Goal: Task Accomplishment & Management: Manage account settings

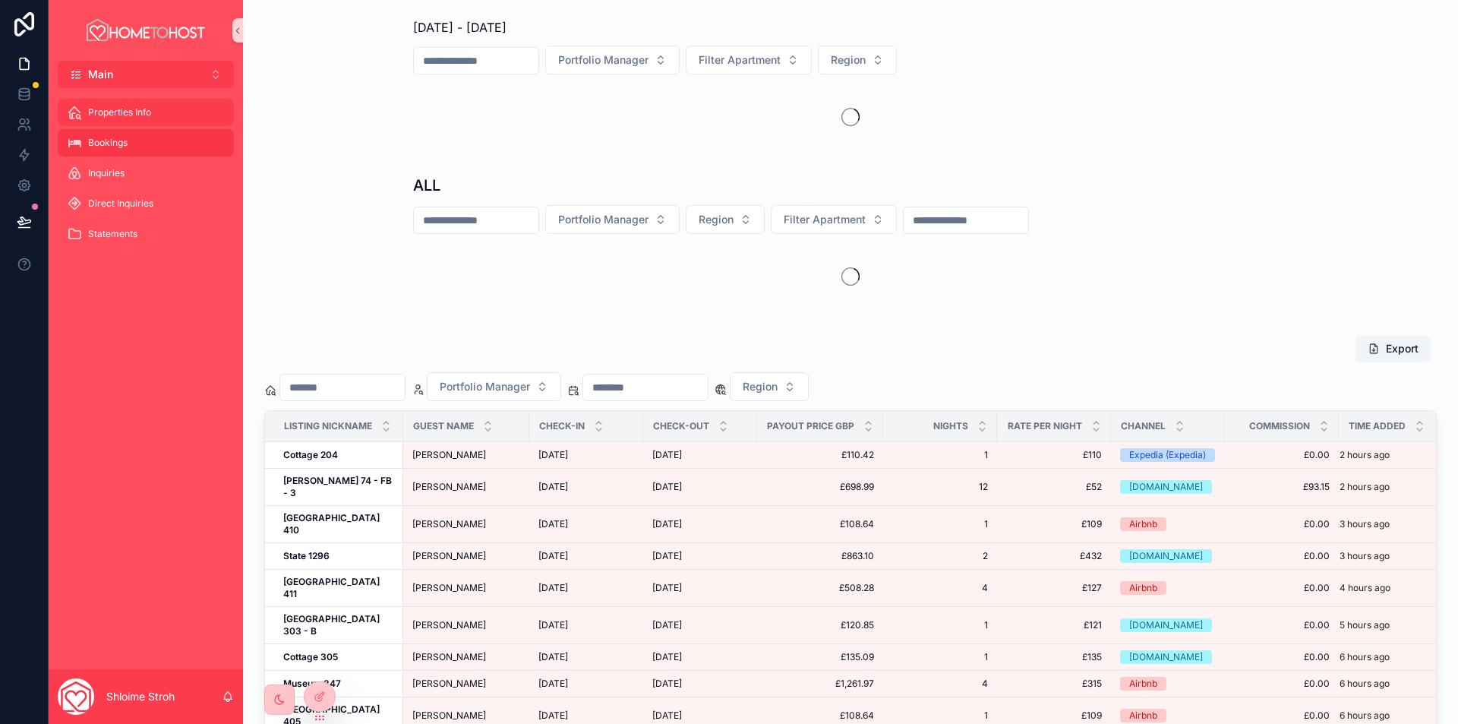
click at [115, 104] on div "Properties Info" at bounding box center [146, 112] width 158 height 24
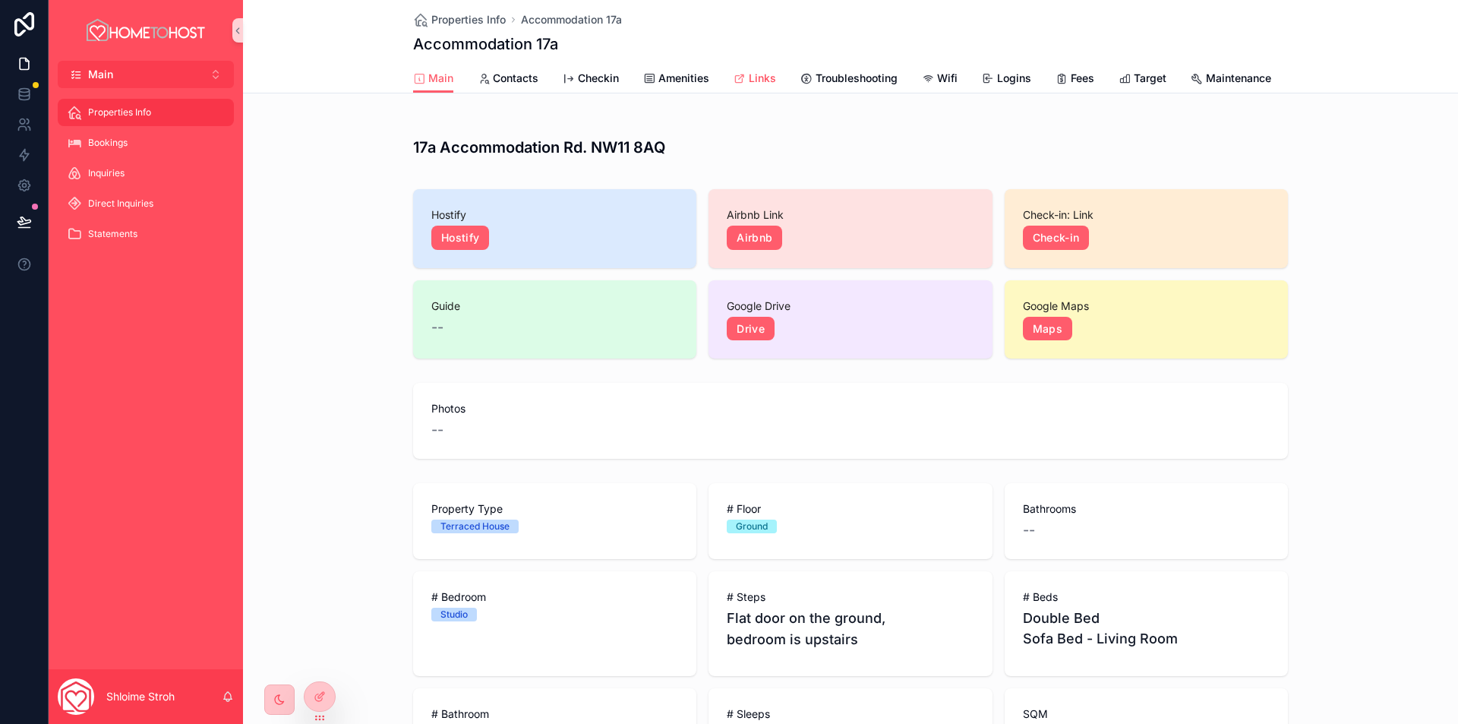
click at [749, 82] on span "Links" at bounding box center [762, 78] width 27 height 15
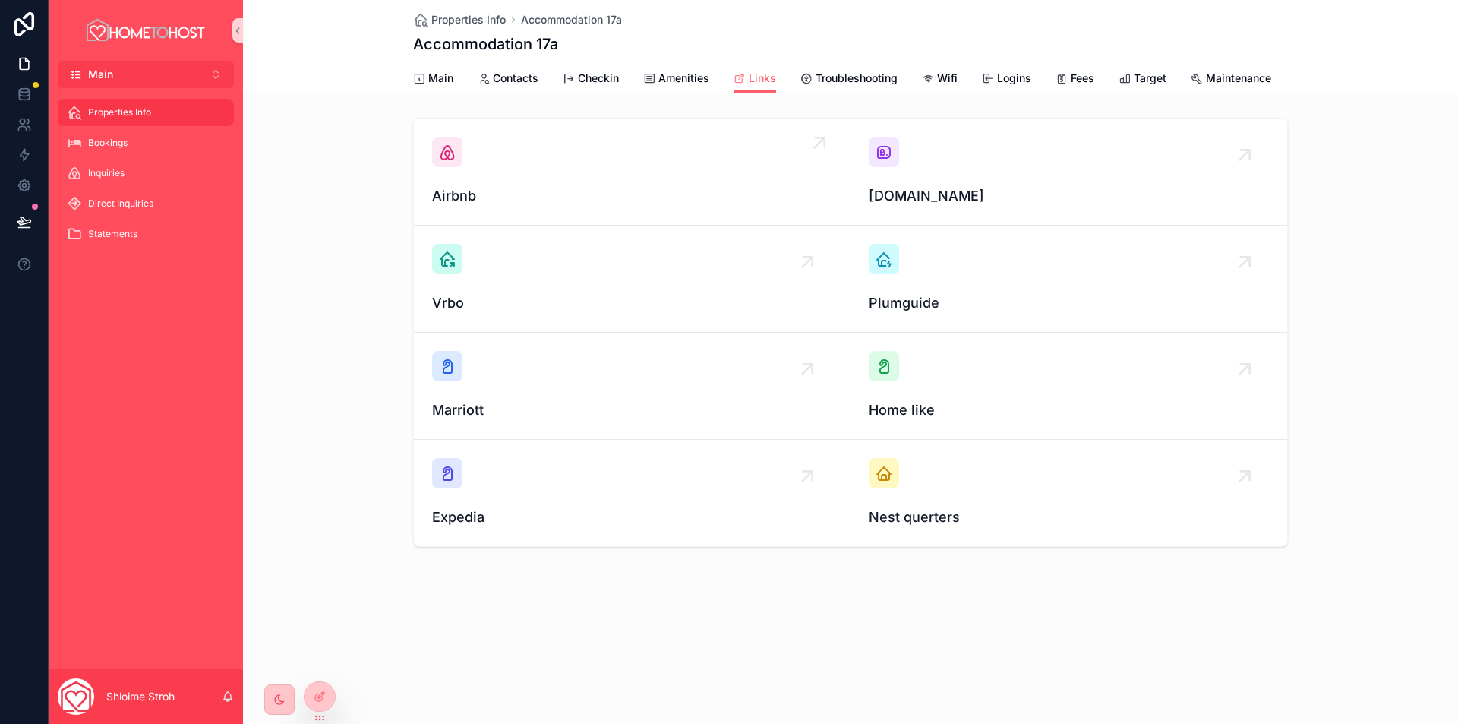
click at [548, 188] on div "Airbnb" at bounding box center [631, 172] width 399 height 70
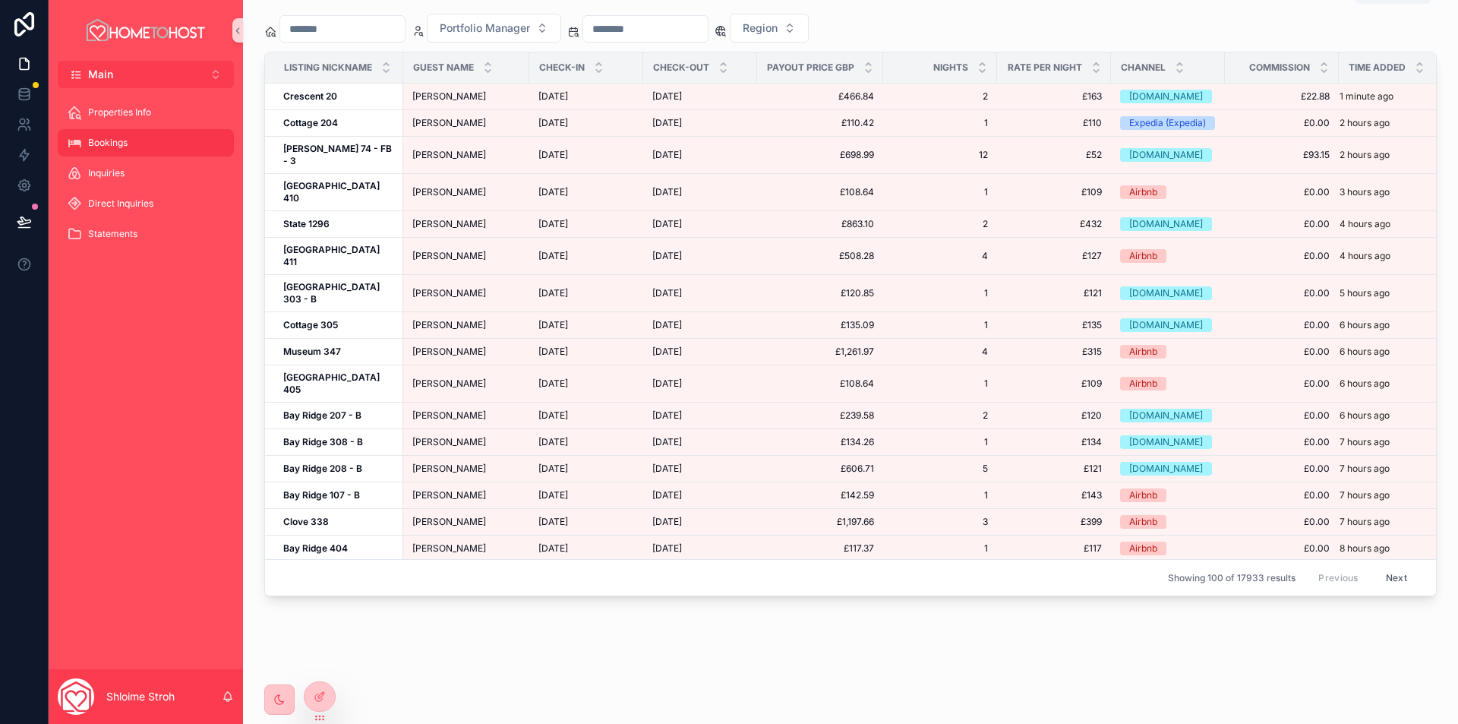
scroll to position [118, 0]
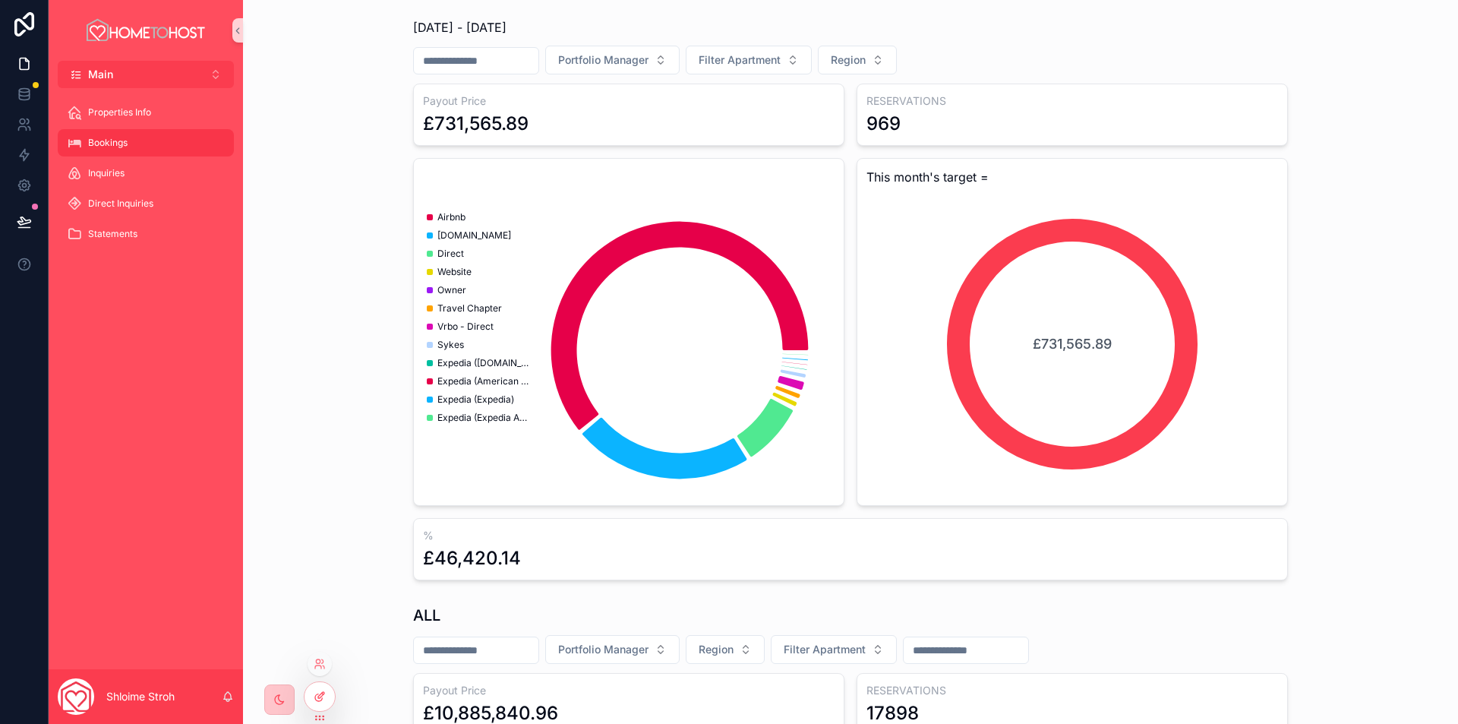
click at [315, 693] on icon at bounding box center [320, 696] width 12 height 12
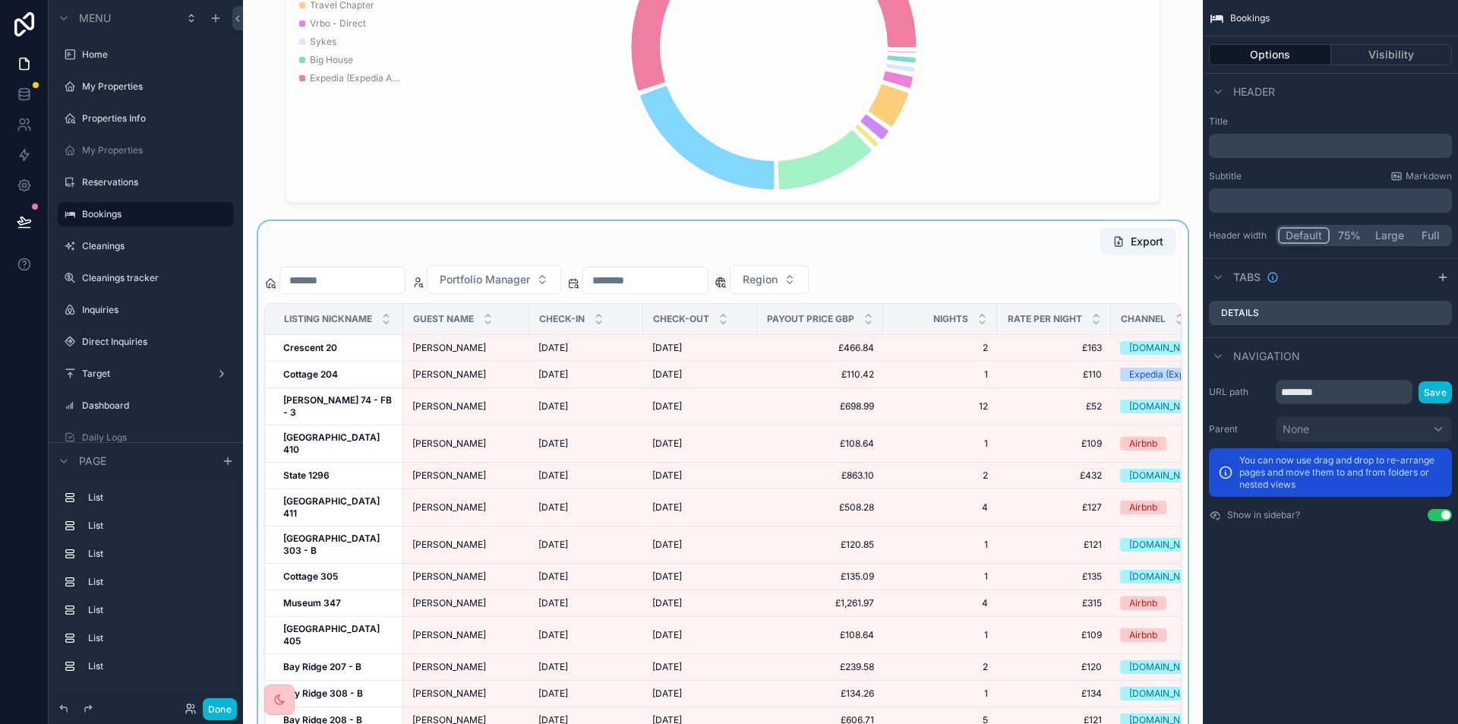
click at [913, 248] on div "scrollable content" at bounding box center [723, 537] width 936 height 633
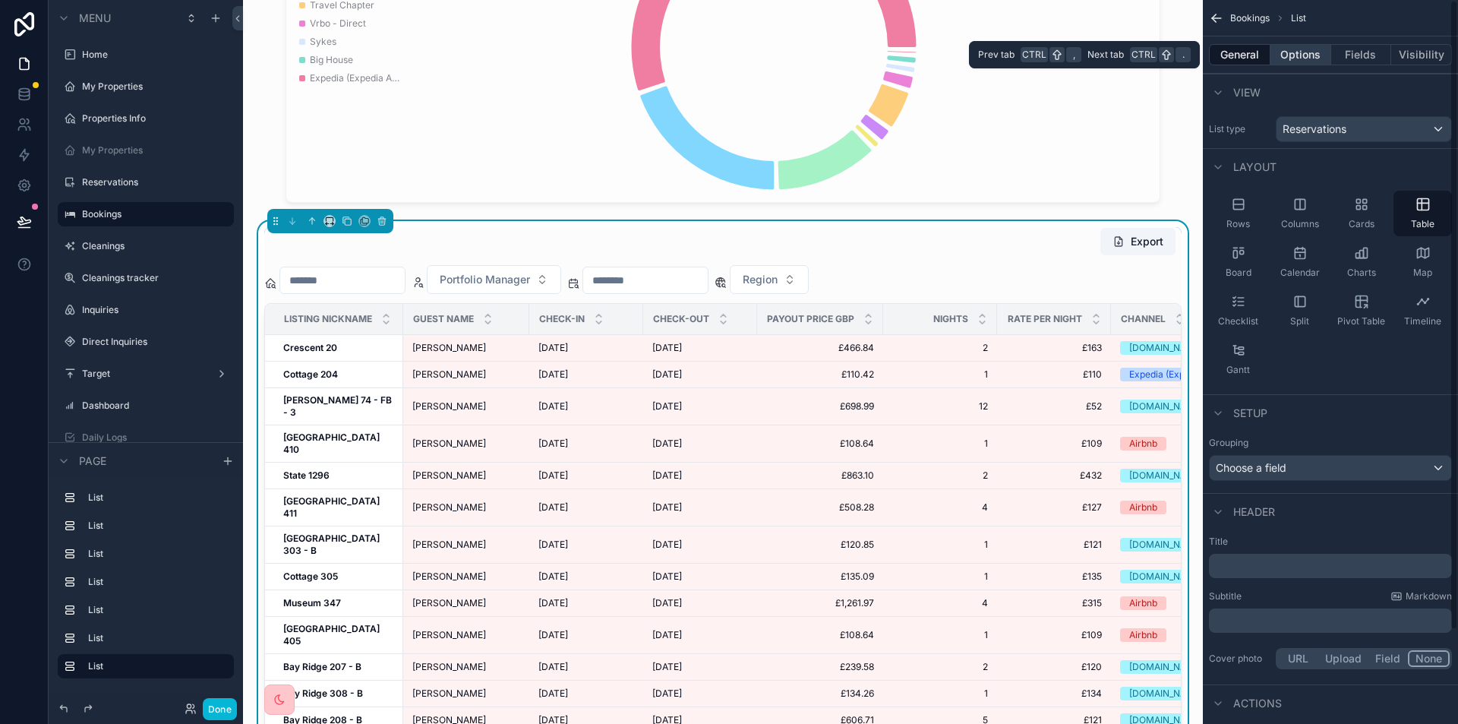
click at [1293, 51] on button "Options" at bounding box center [1301, 54] width 61 height 21
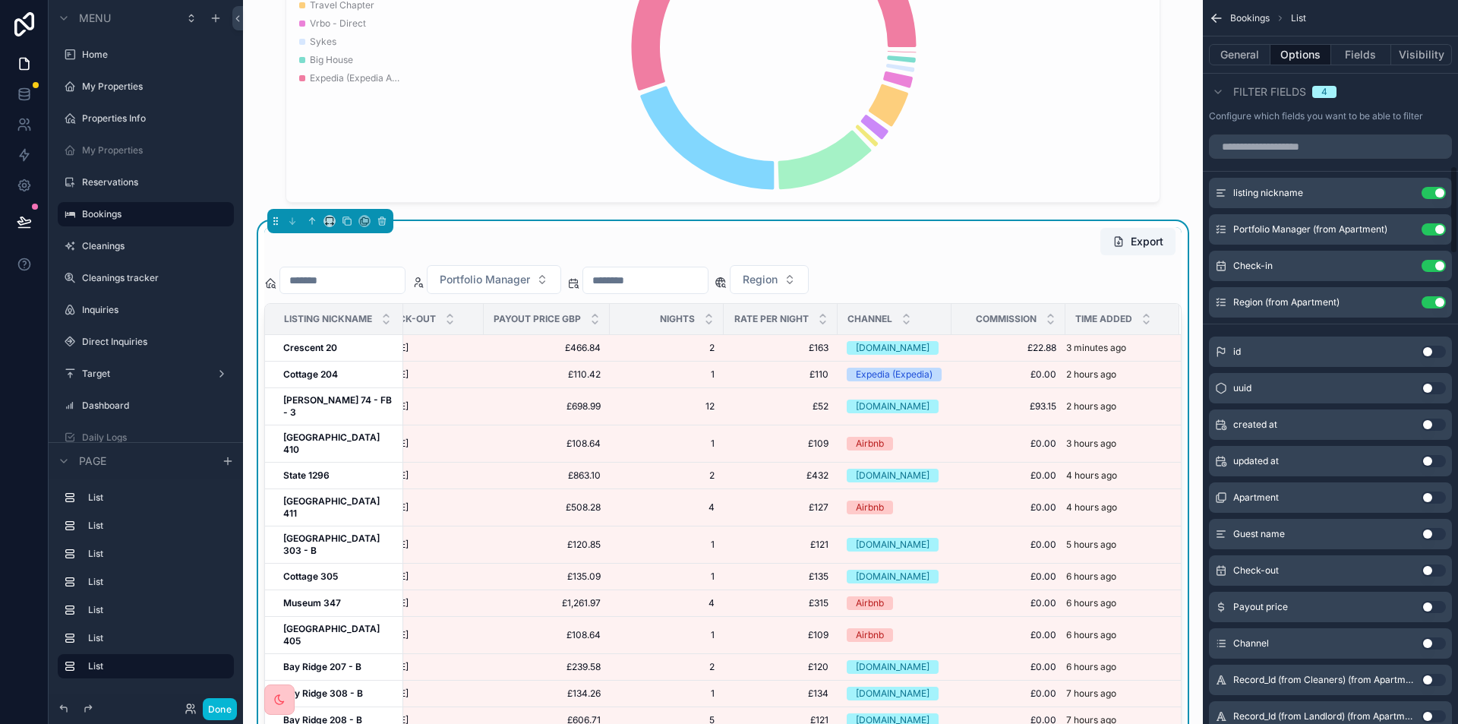
scroll to position [1215, 0]
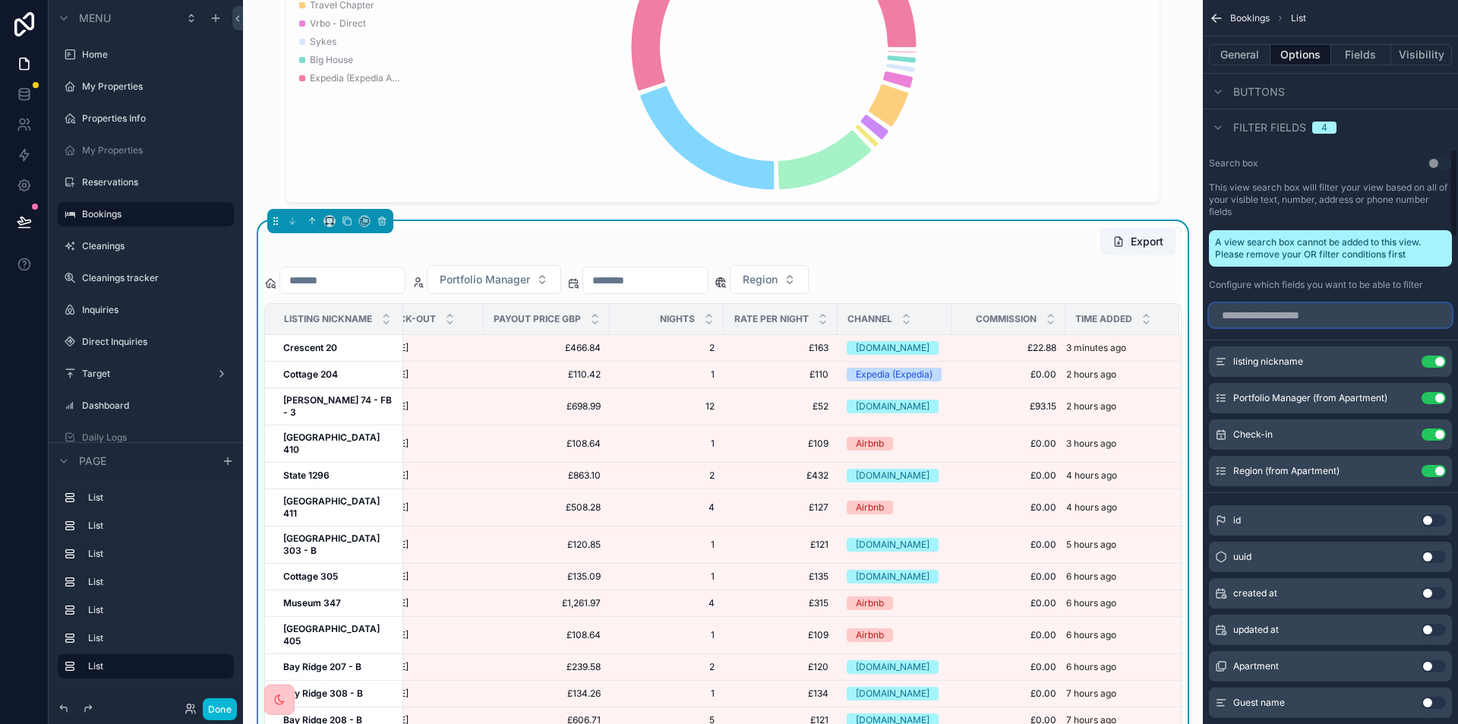
click at [1283, 317] on input "scrollable content" at bounding box center [1330, 315] width 243 height 24
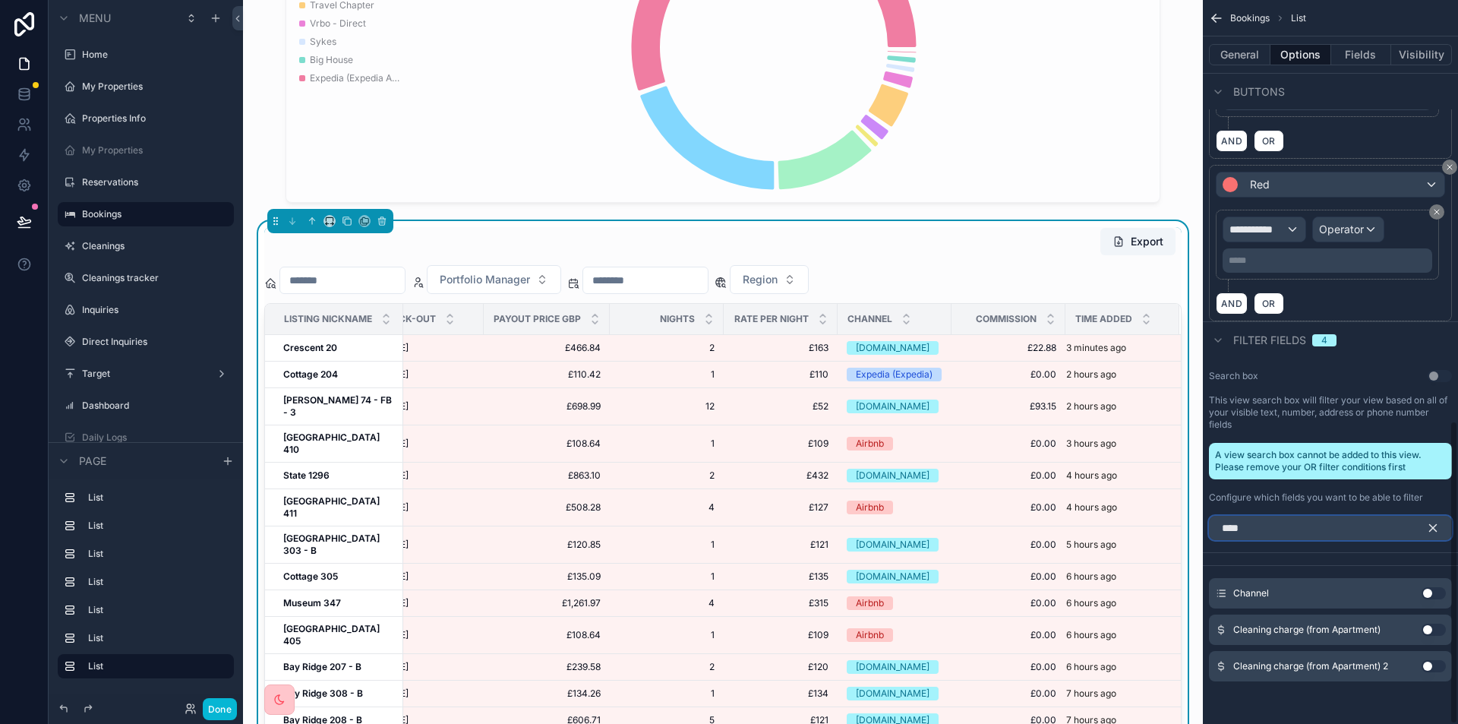
scroll to position [930, 0]
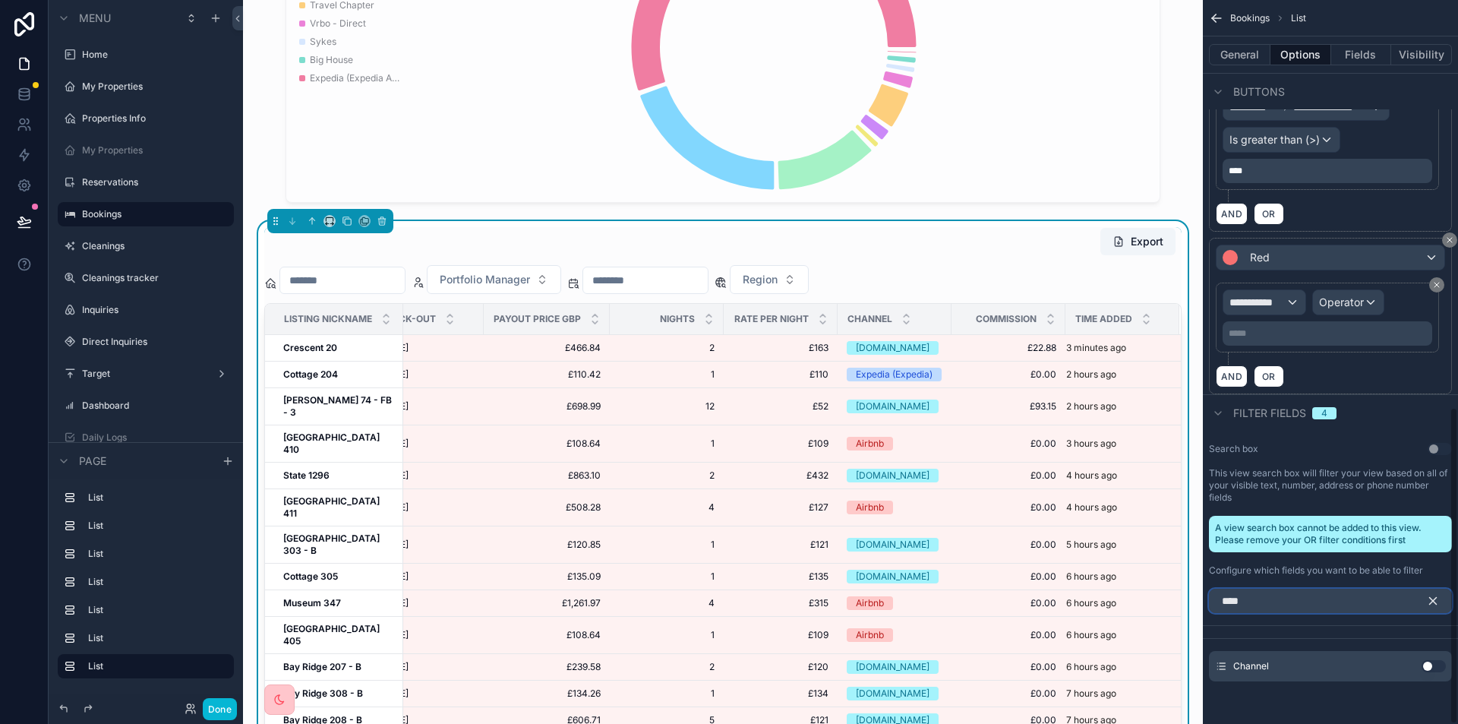
type input "****"
click at [1437, 661] on button "Use setting" at bounding box center [1434, 666] width 24 height 12
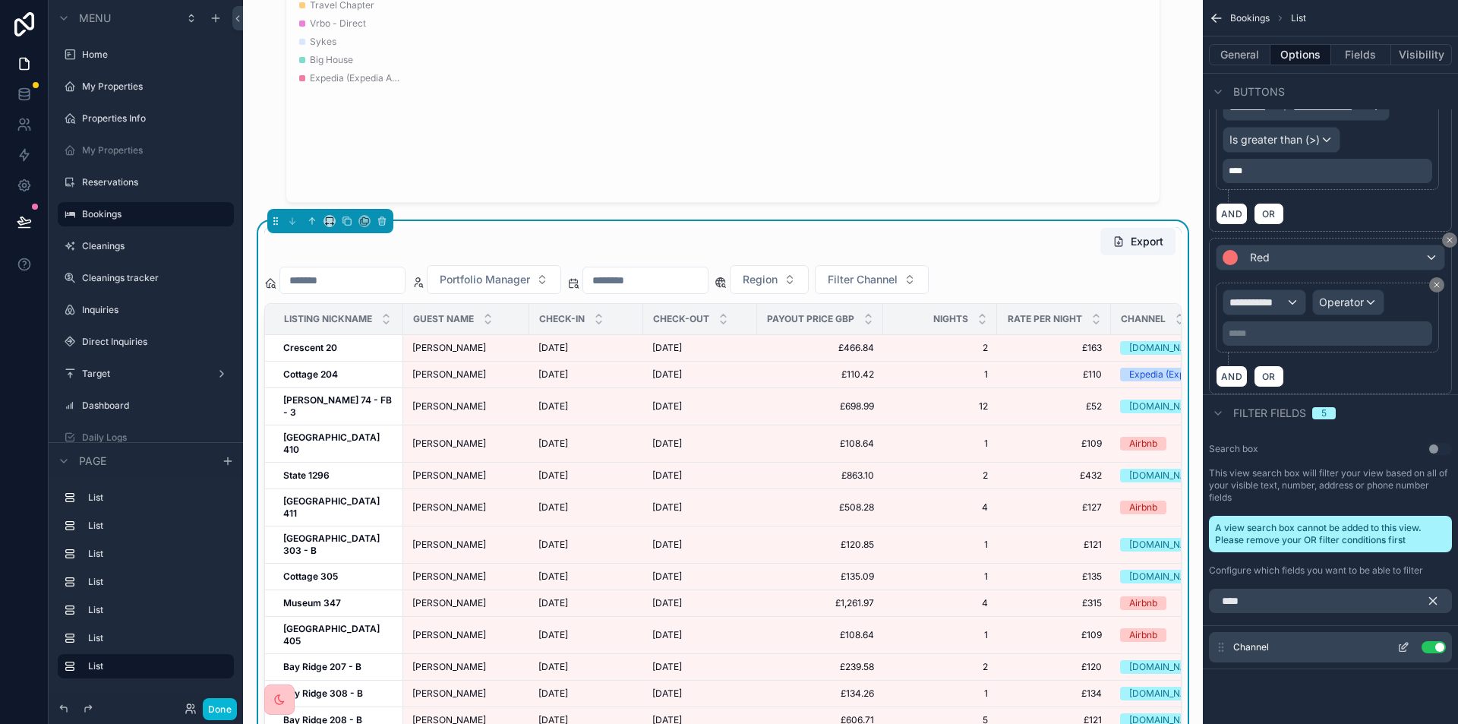
click at [1400, 647] on icon "scrollable content" at bounding box center [1403, 647] width 12 height 12
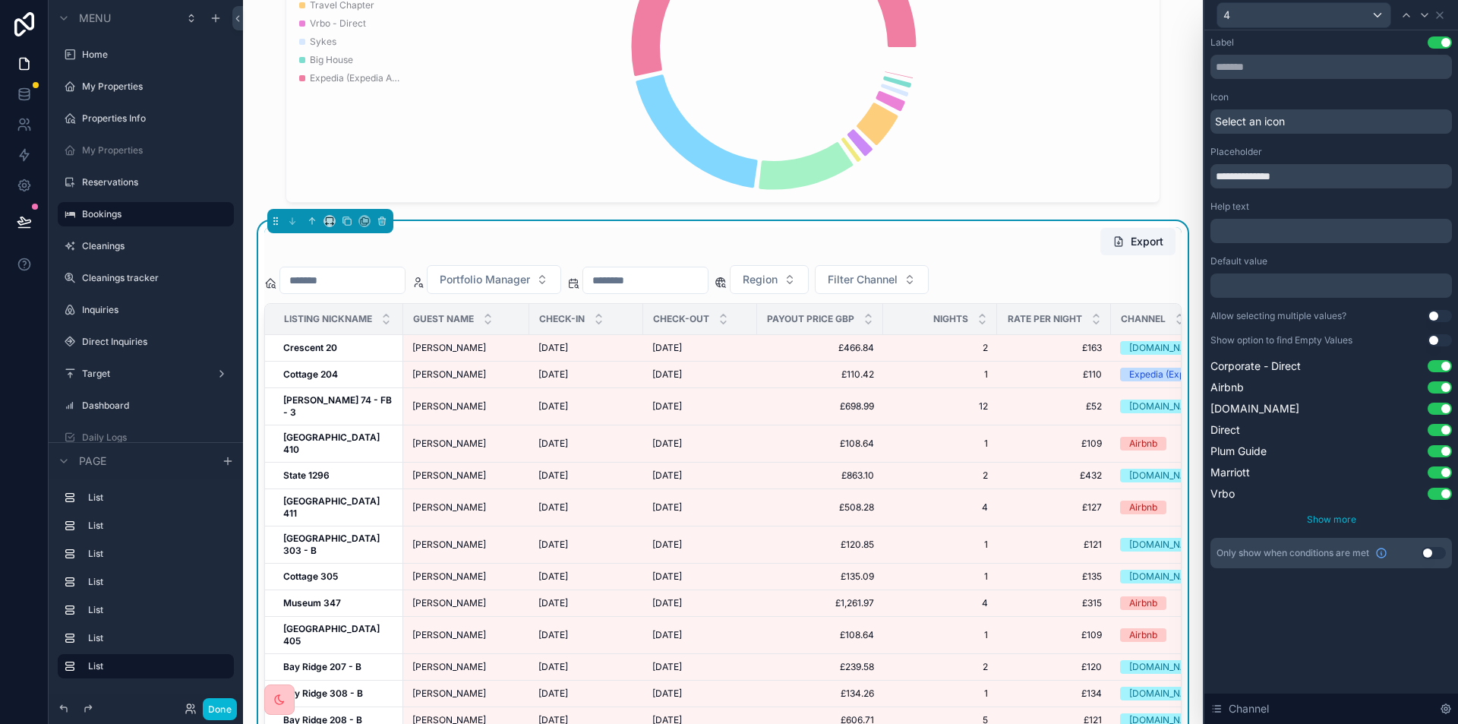
click at [1318, 523] on span "Show more" at bounding box center [1331, 518] width 49 height 11
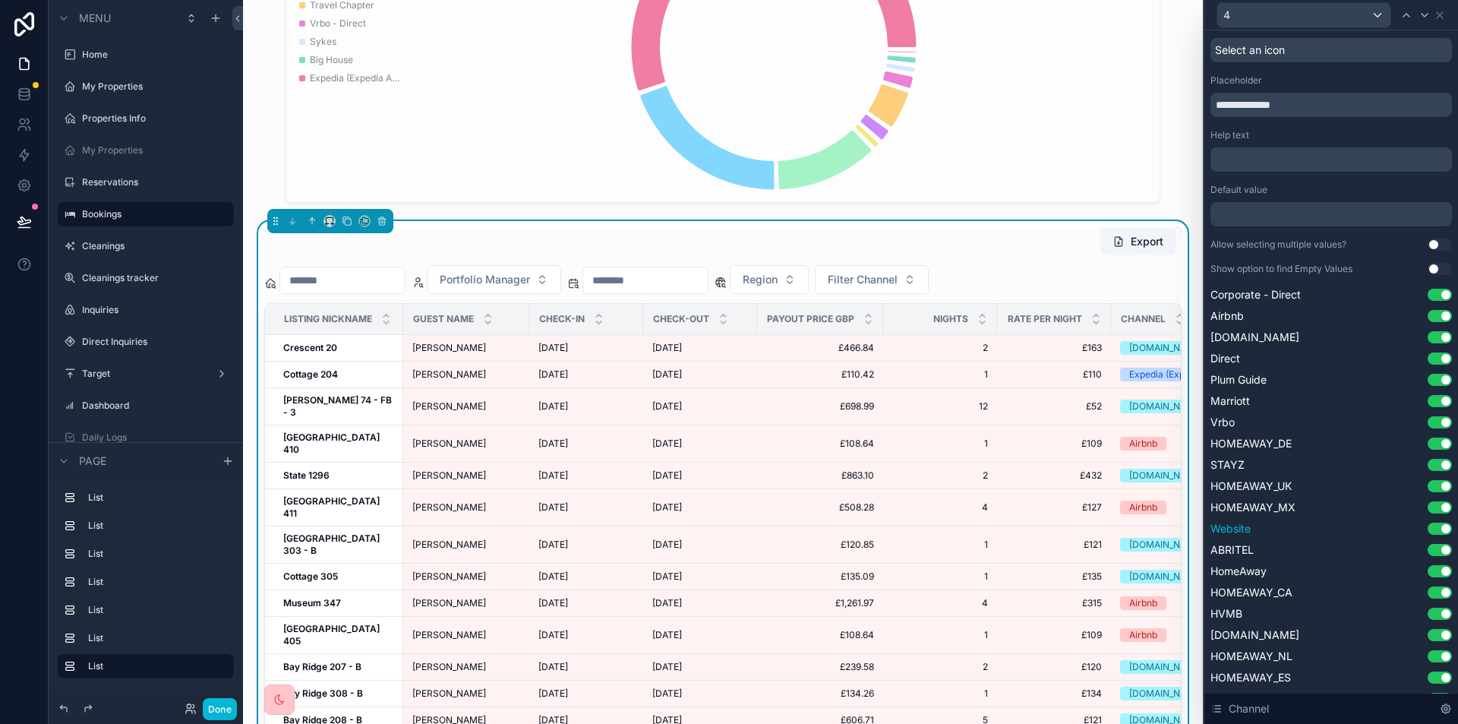
scroll to position [0, 0]
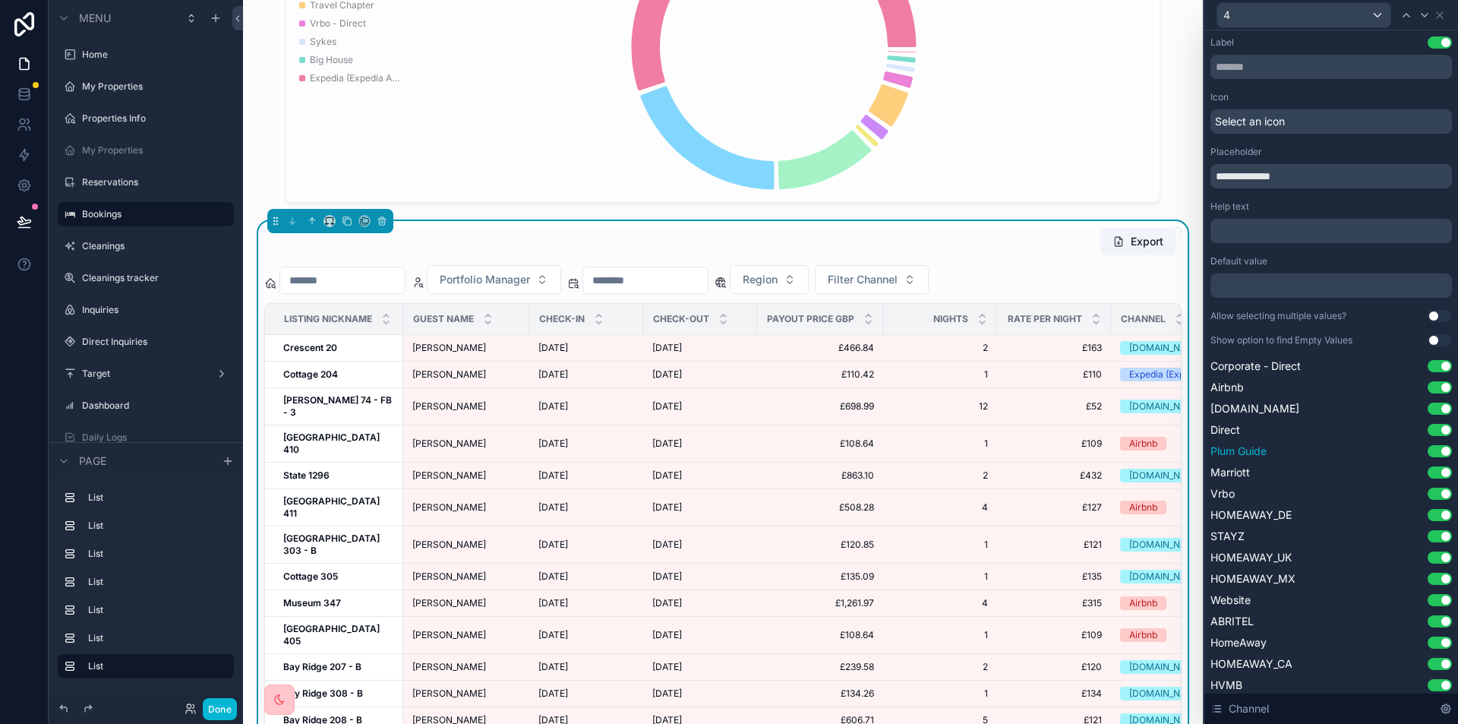
click at [1428, 451] on button "Use setting" at bounding box center [1440, 451] width 24 height 12
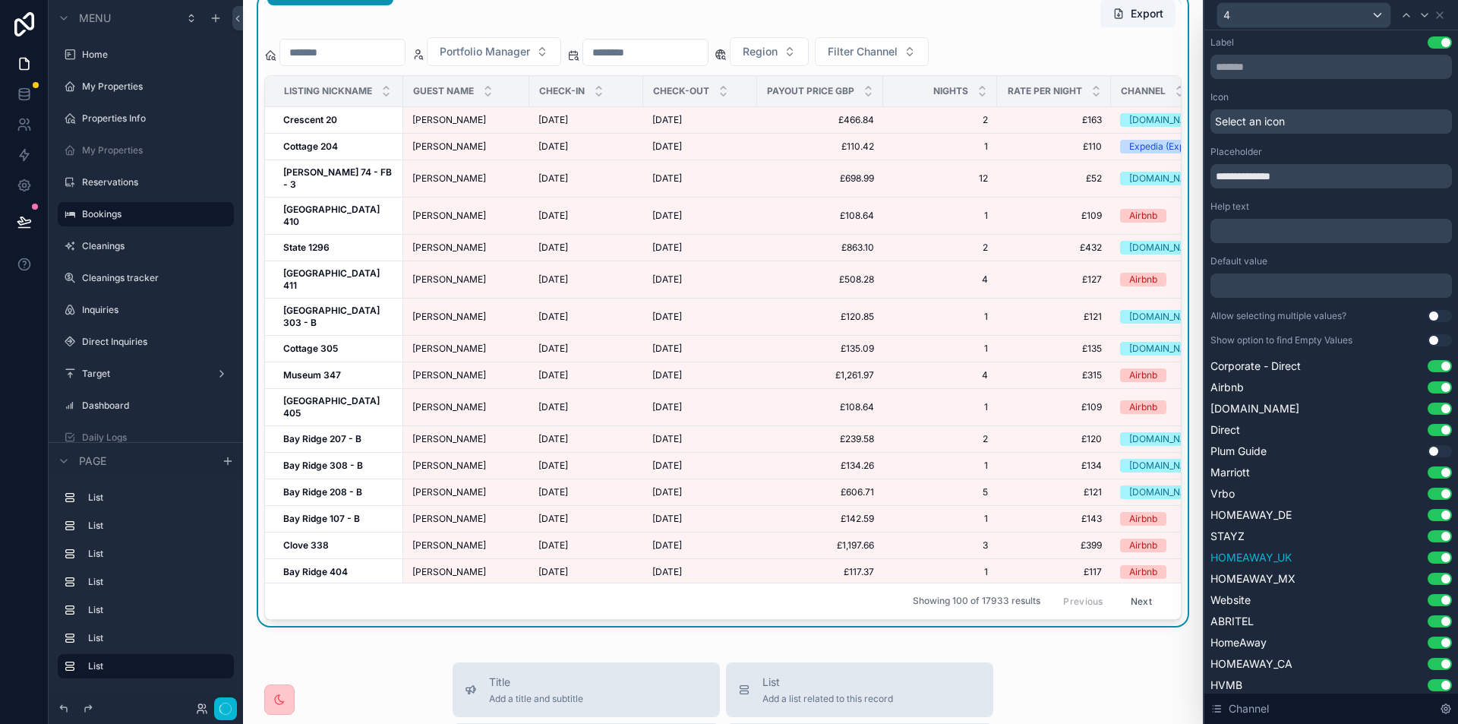
click at [1428, 471] on button "Use setting" at bounding box center [1440, 472] width 24 height 12
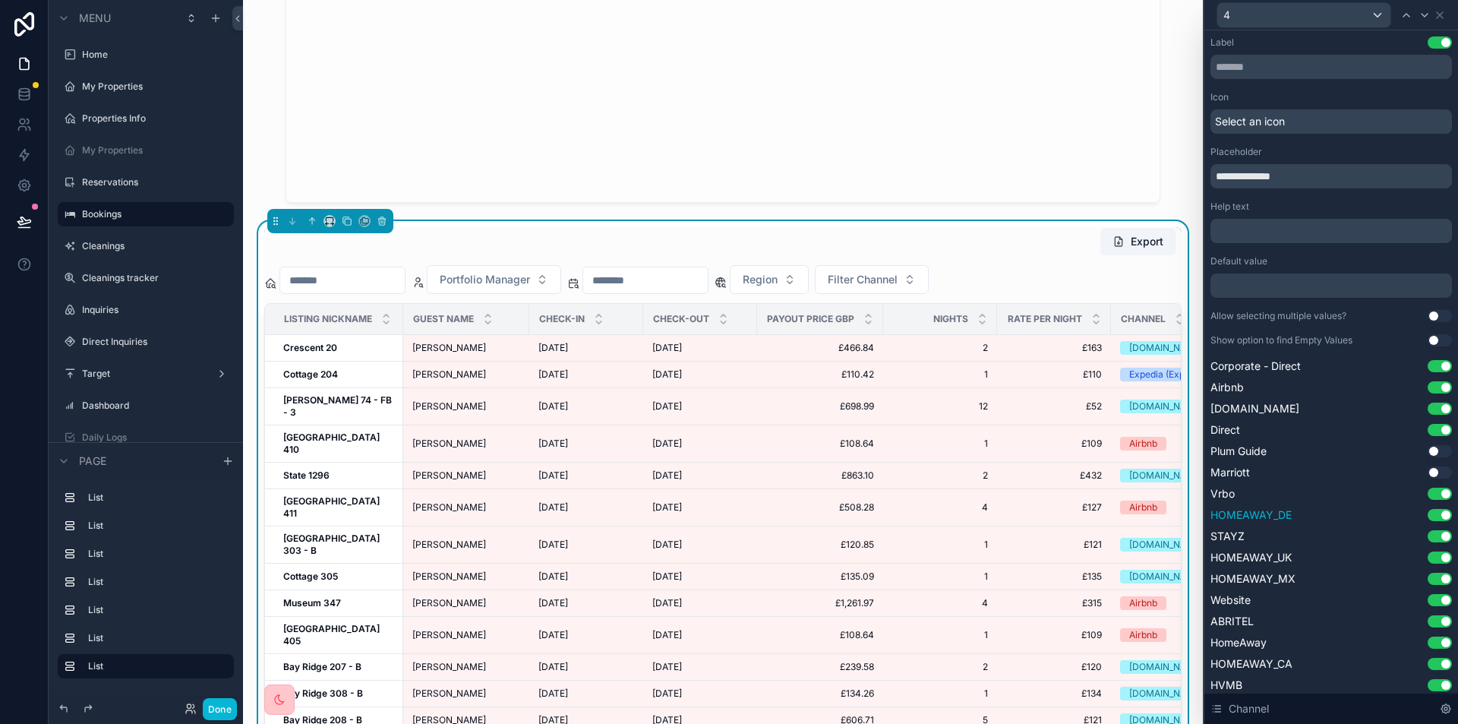
click at [1428, 516] on button "Use setting" at bounding box center [1440, 515] width 24 height 12
click at [1428, 538] on button "Use setting" at bounding box center [1440, 536] width 24 height 12
click at [1428, 558] on button "Use setting" at bounding box center [1440, 557] width 24 height 12
click at [1428, 582] on button "Use setting" at bounding box center [1440, 579] width 24 height 12
click at [1428, 623] on button "Use setting" at bounding box center [1440, 621] width 24 height 12
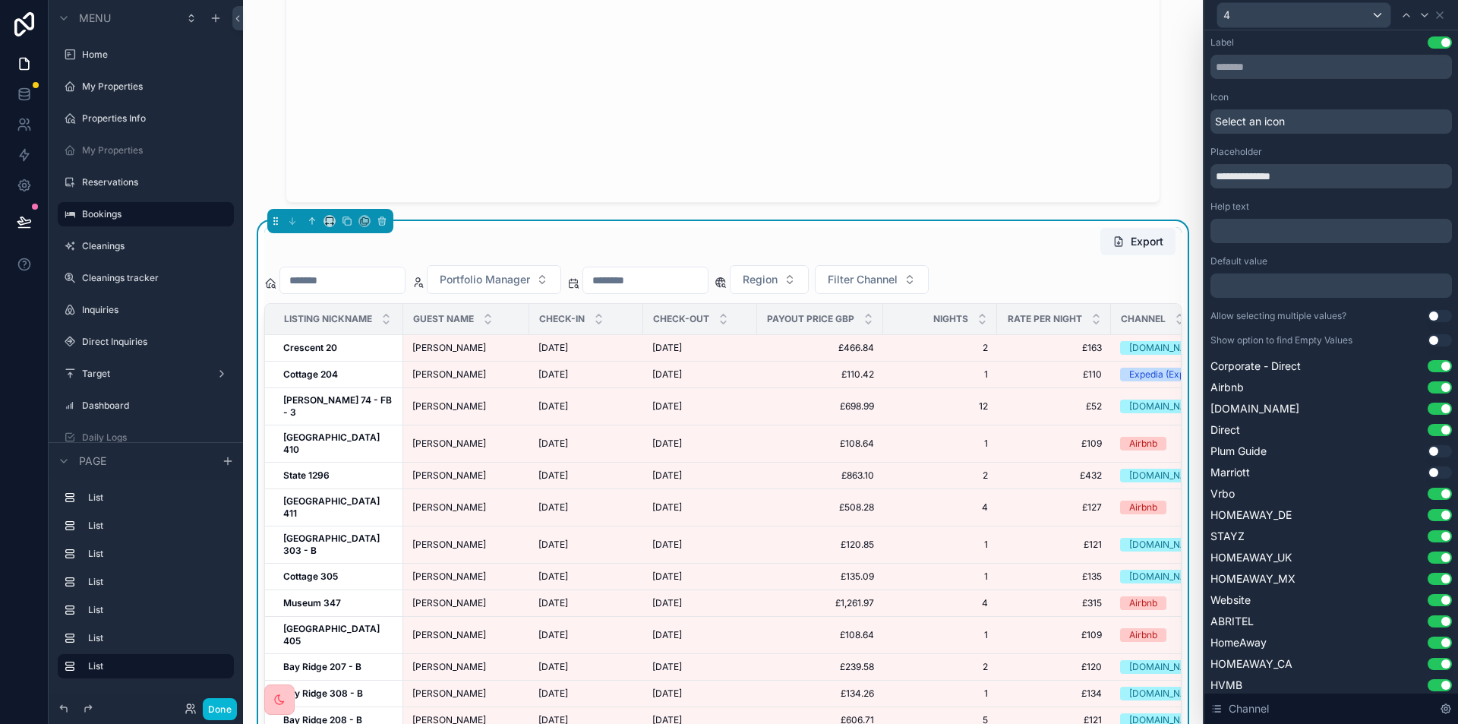
click at [1428, 645] on button "Use setting" at bounding box center [1440, 642] width 24 height 12
click at [1428, 662] on button "Use setting" at bounding box center [1440, 664] width 24 height 12
click at [1428, 681] on button "Use setting" at bounding box center [1440, 685] width 24 height 12
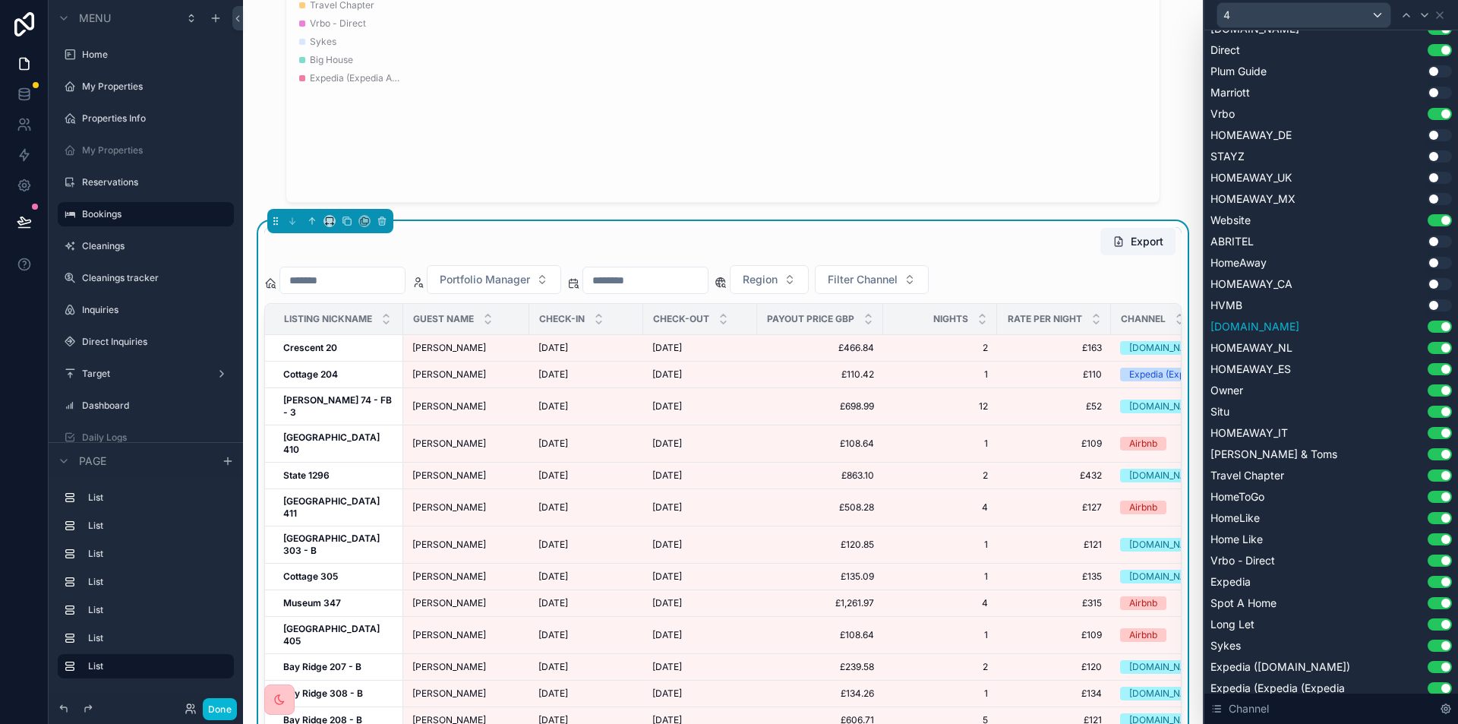
click at [1428, 326] on button "Use setting" at bounding box center [1440, 326] width 24 height 12
click at [1428, 343] on button "Use setting" at bounding box center [1440, 348] width 24 height 12
click at [1428, 370] on button "Use setting" at bounding box center [1440, 369] width 24 height 12
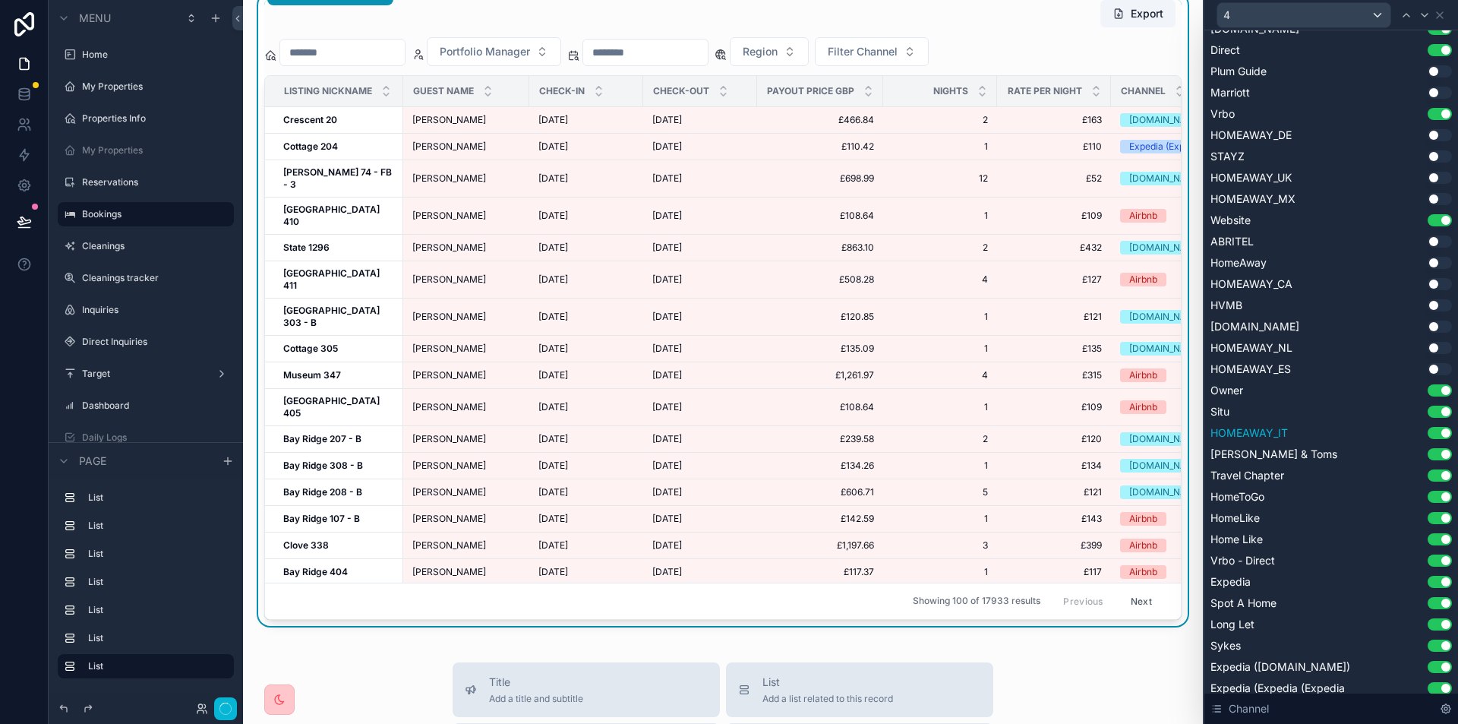
click at [1428, 437] on button "Use setting" at bounding box center [1440, 433] width 24 height 12
click at [1428, 517] on button "Use setting" at bounding box center [1440, 518] width 24 height 12
click at [1428, 580] on button "Use setting" at bounding box center [1440, 582] width 24 height 12
click at [1428, 669] on button "Use setting" at bounding box center [1440, 667] width 24 height 12
click at [1428, 687] on button "Use setting" at bounding box center [1440, 688] width 24 height 12
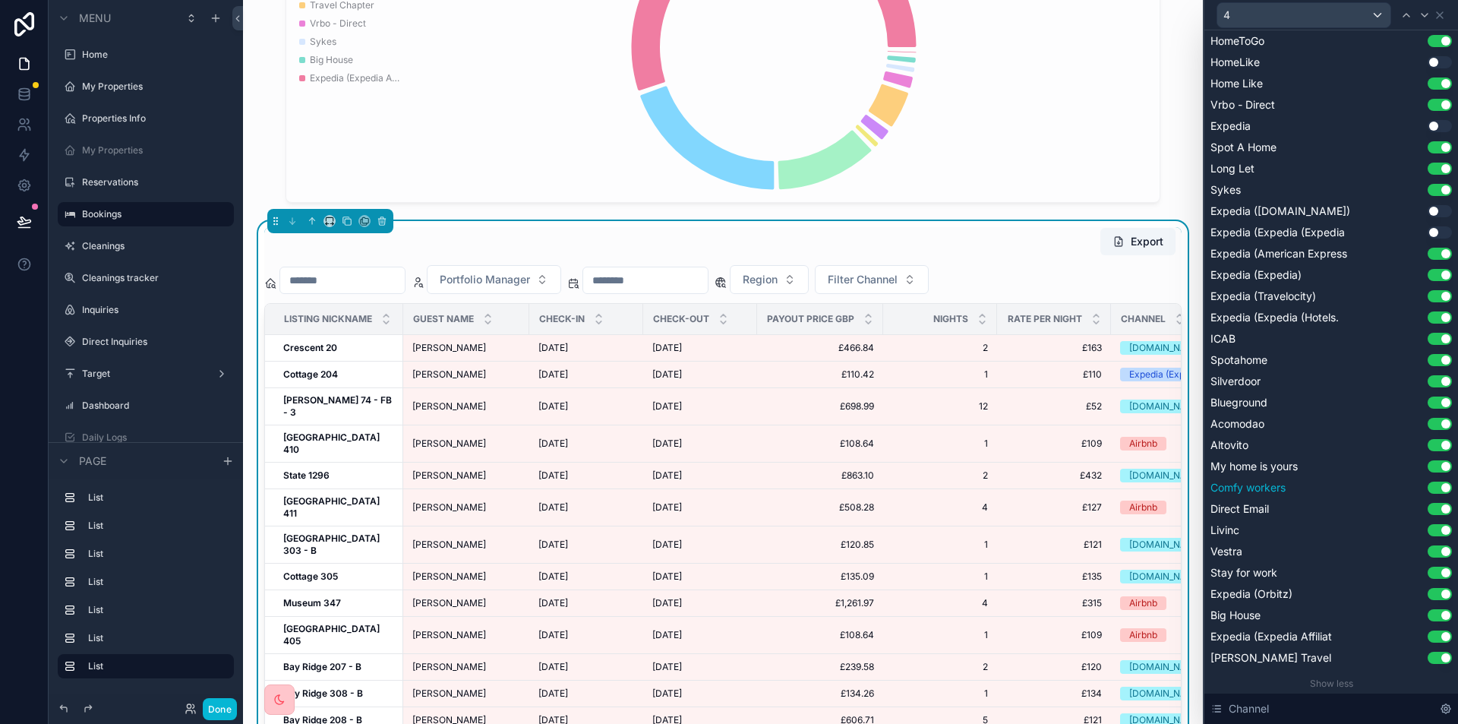
scroll to position [880, 0]
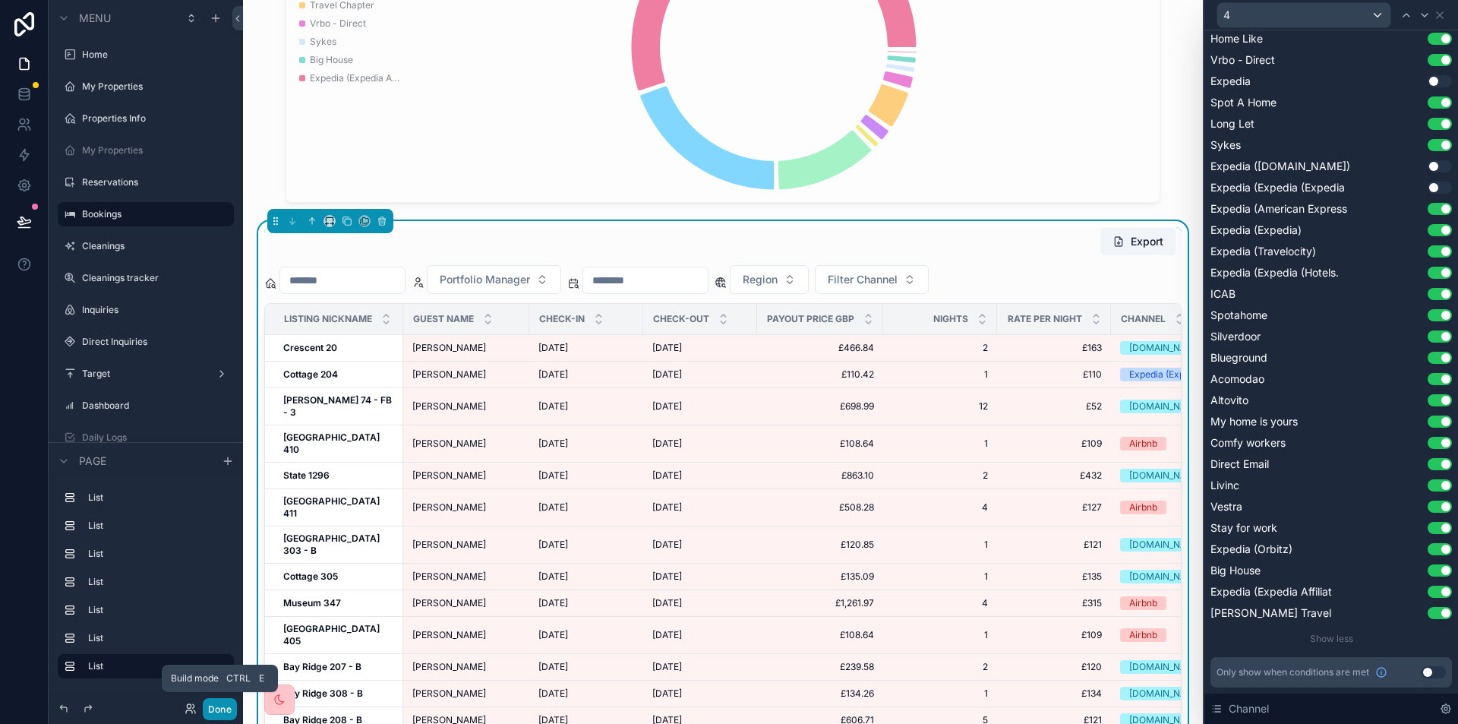
click at [213, 705] on button "Done" at bounding box center [220, 709] width 34 height 22
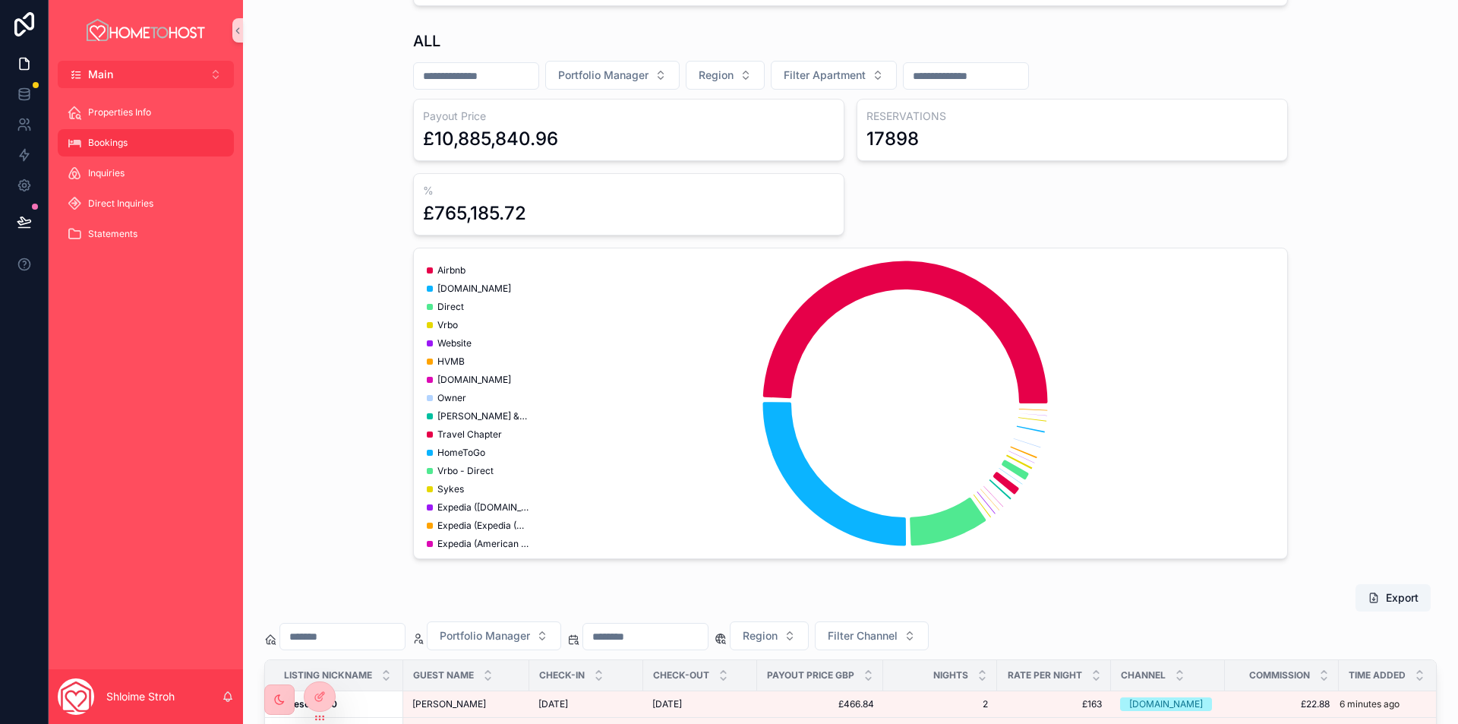
scroll to position [802, 0]
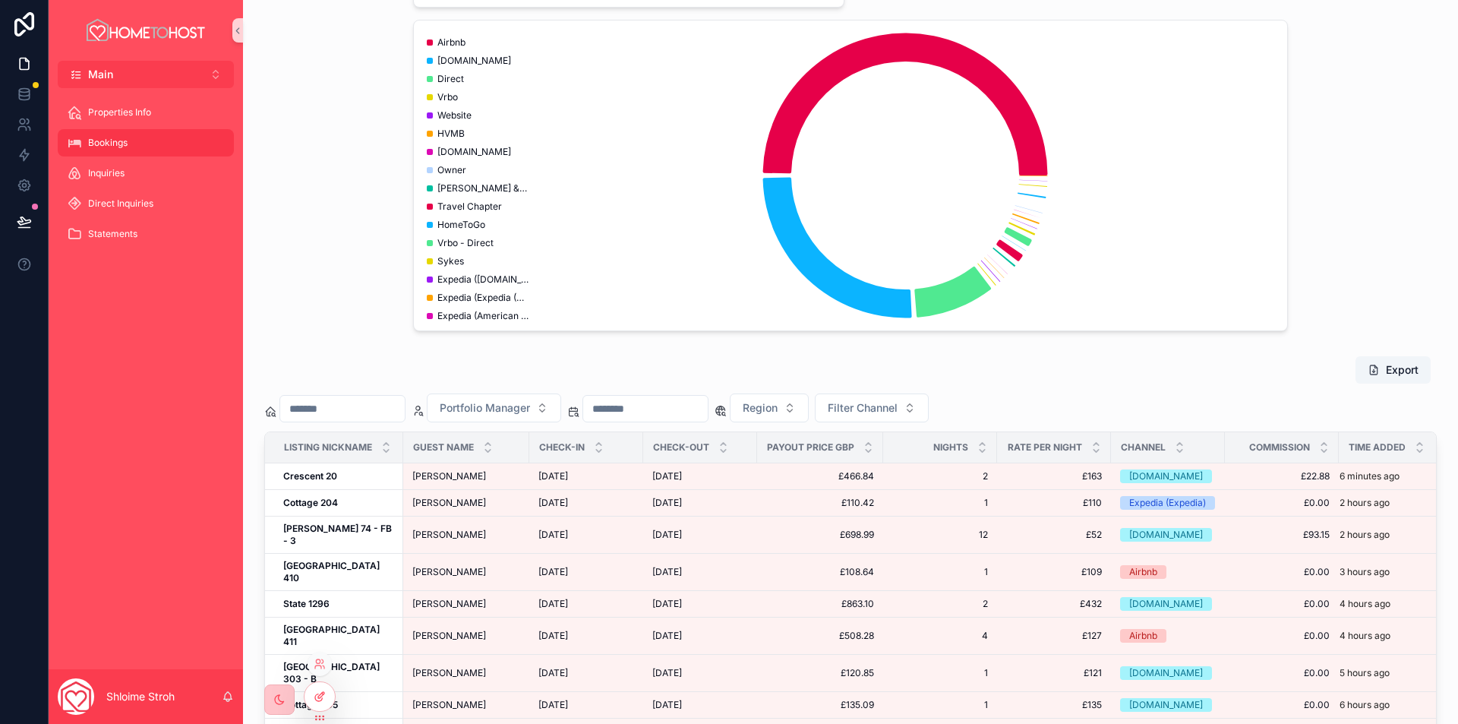
click at [325, 695] on icon at bounding box center [320, 696] width 12 height 12
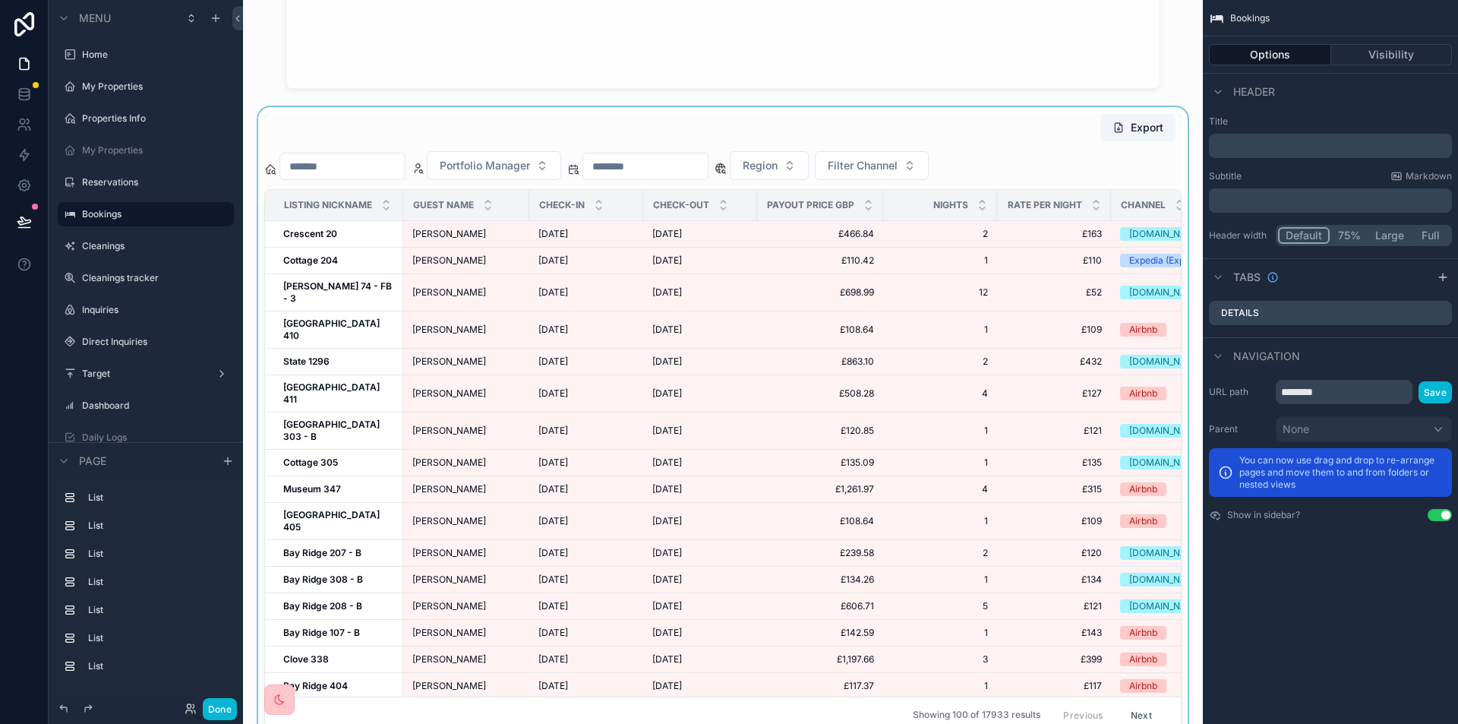
scroll to position [3156, 0]
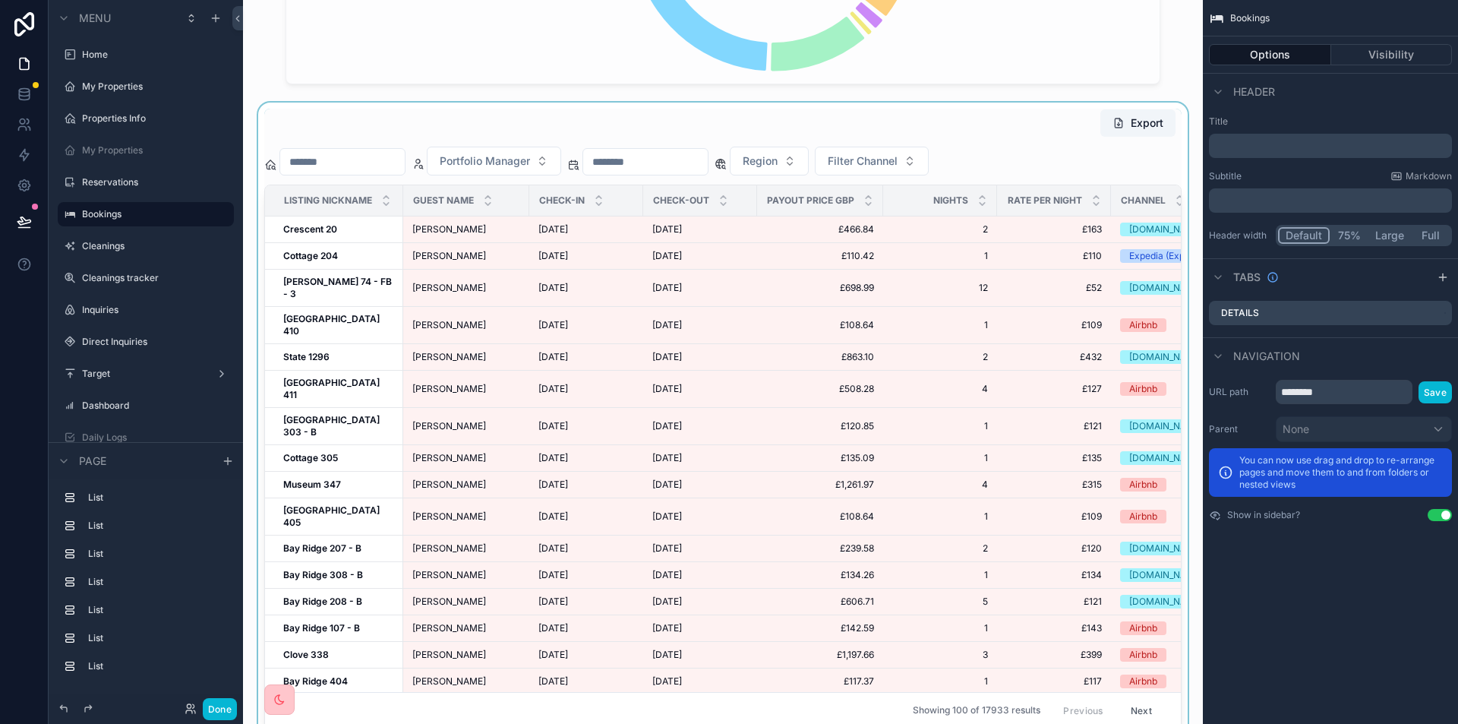
click at [905, 138] on div "scrollable content" at bounding box center [723, 419] width 936 height 633
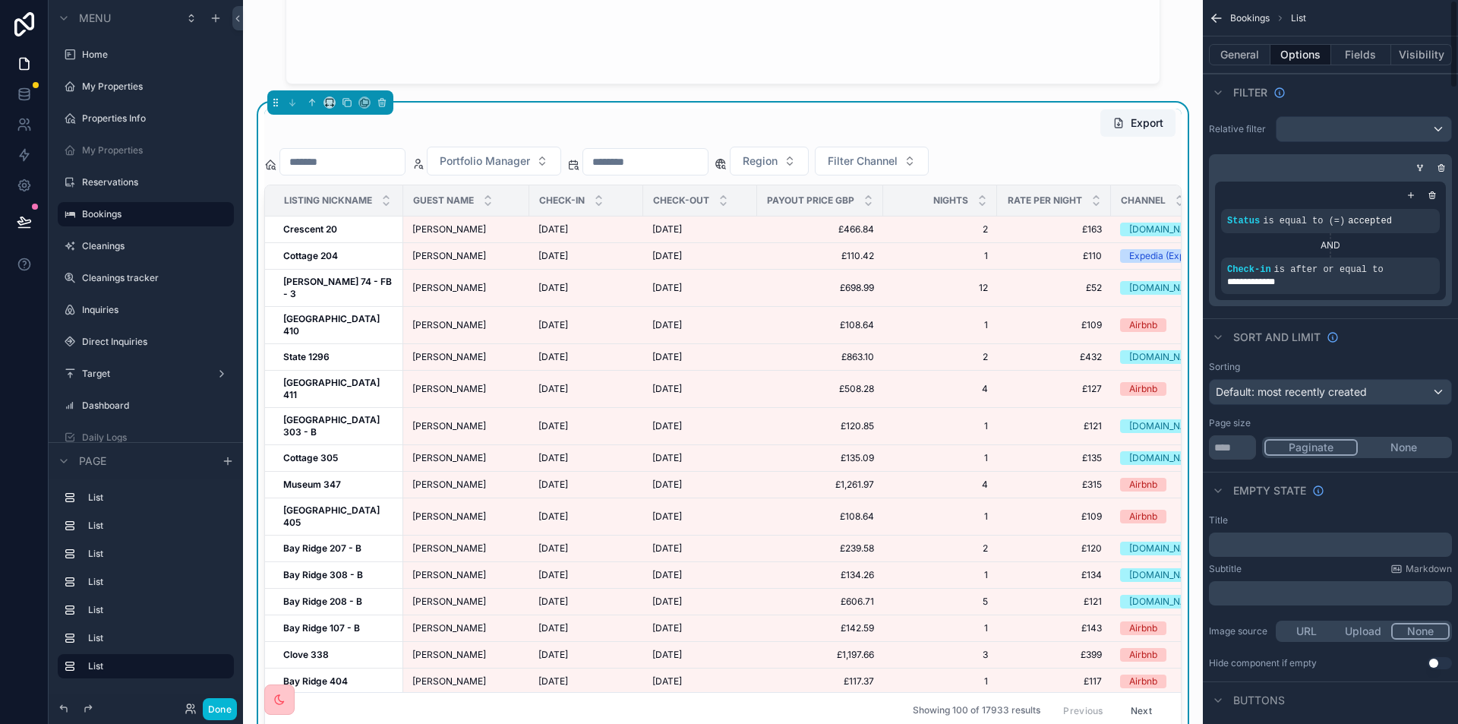
click at [1306, 47] on button "Options" at bounding box center [1301, 54] width 61 height 21
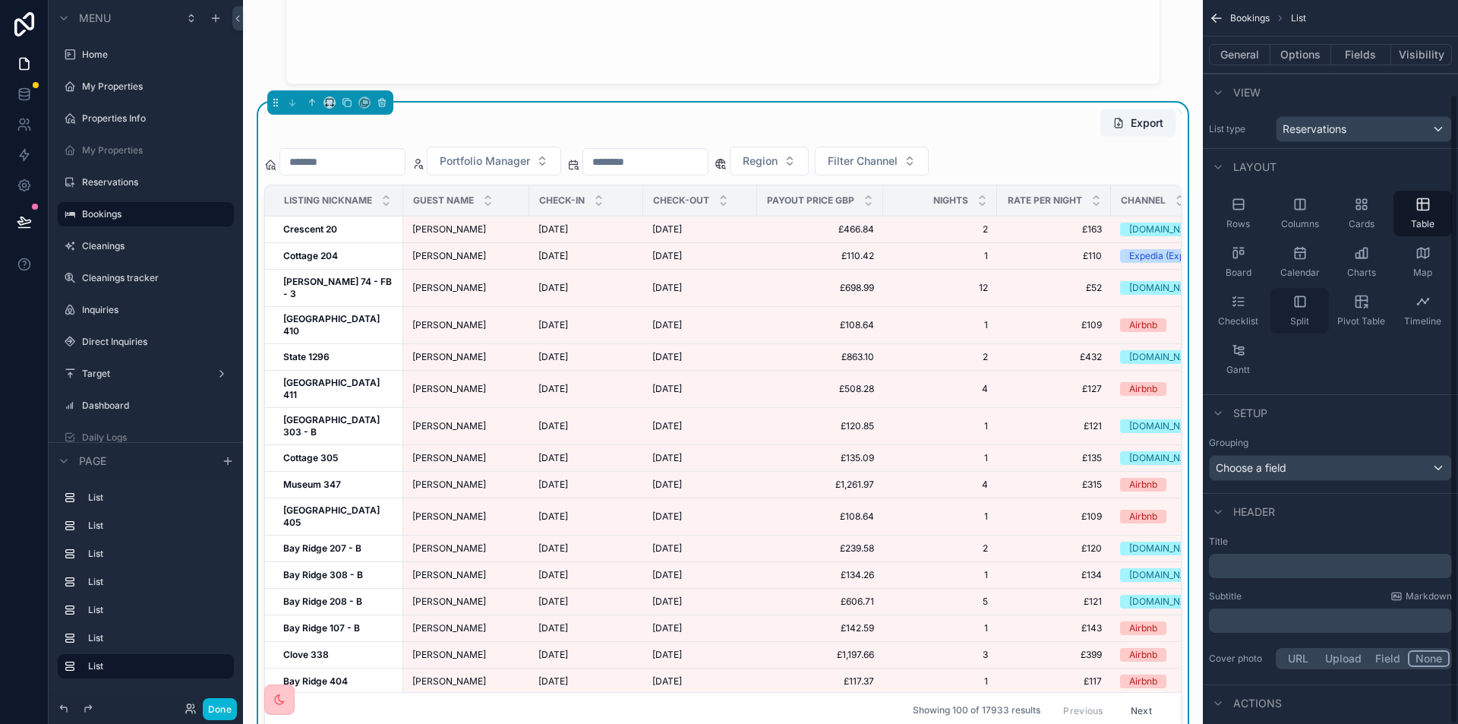
scroll to position [108, 0]
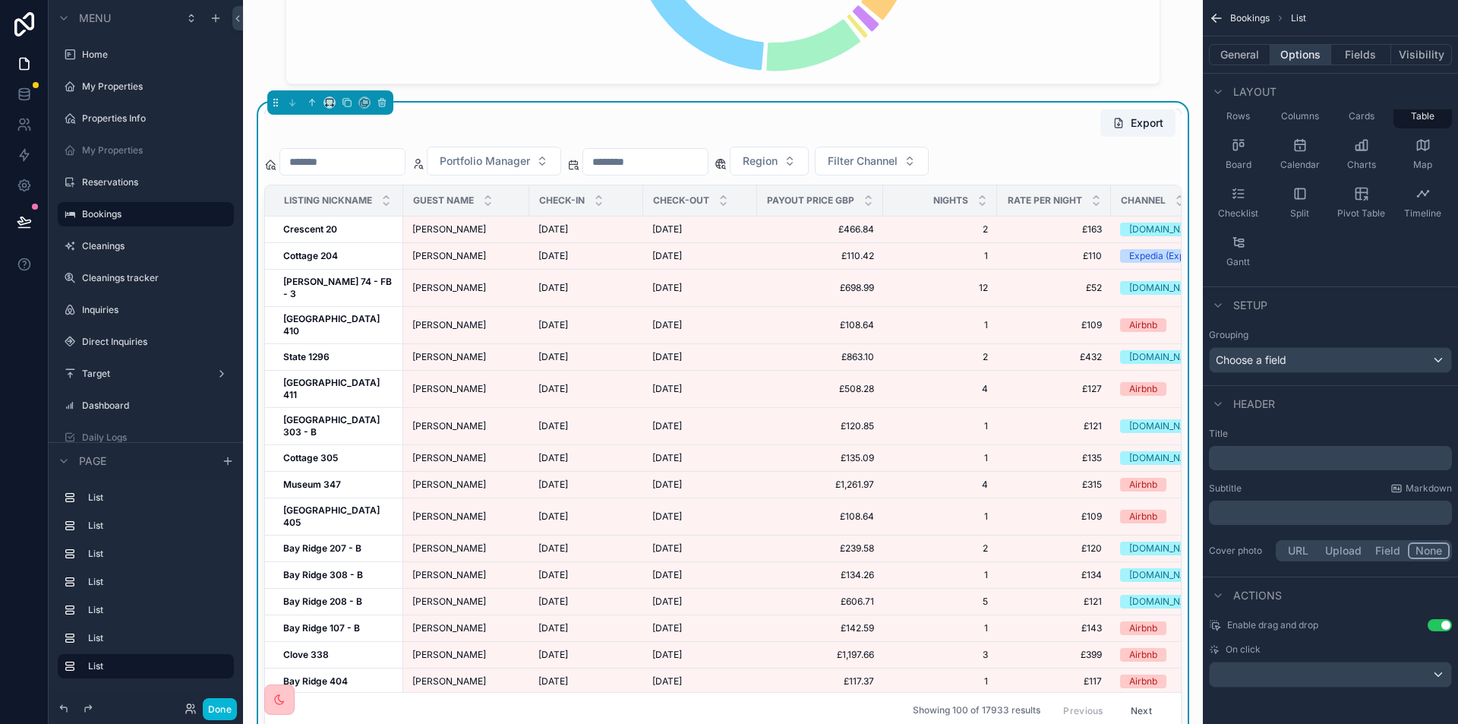
click at [1309, 53] on button "Options" at bounding box center [1301, 54] width 61 height 21
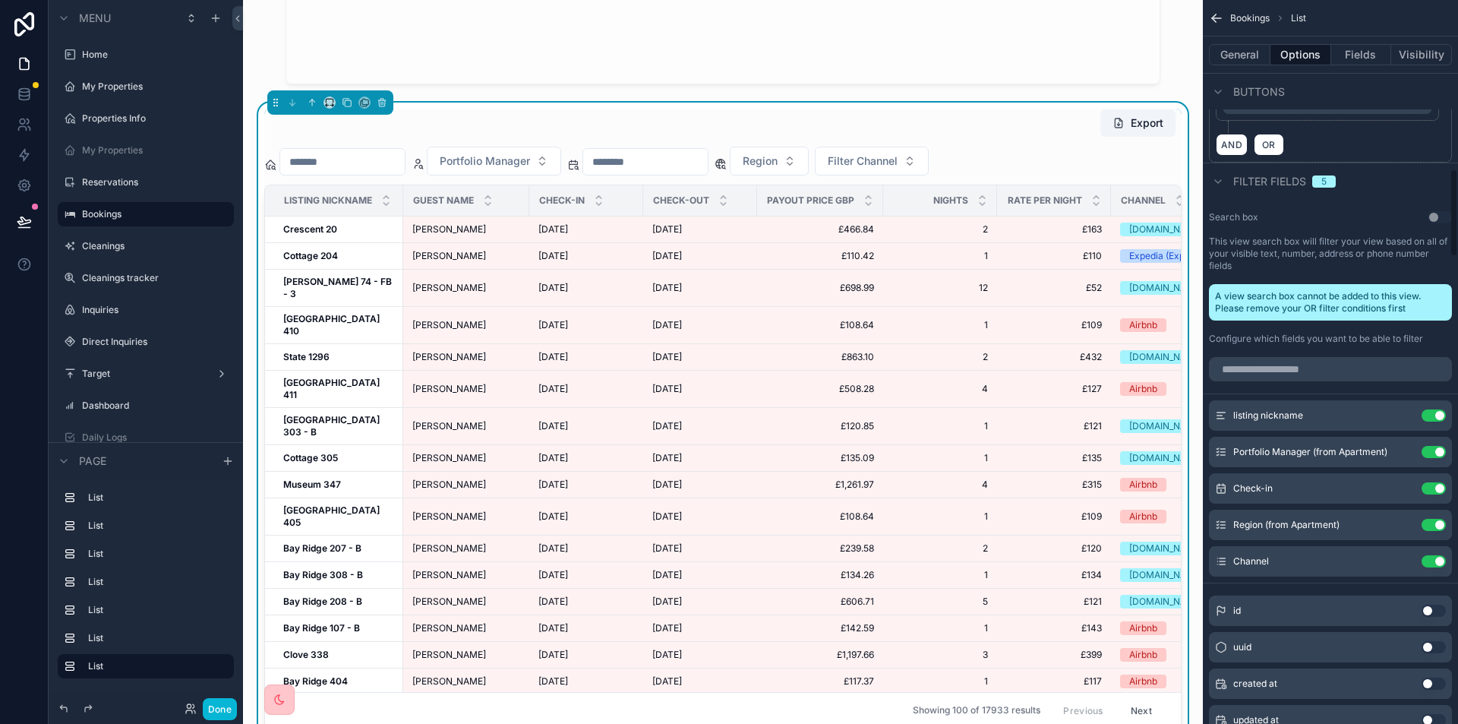
scroll to position [1475, 0]
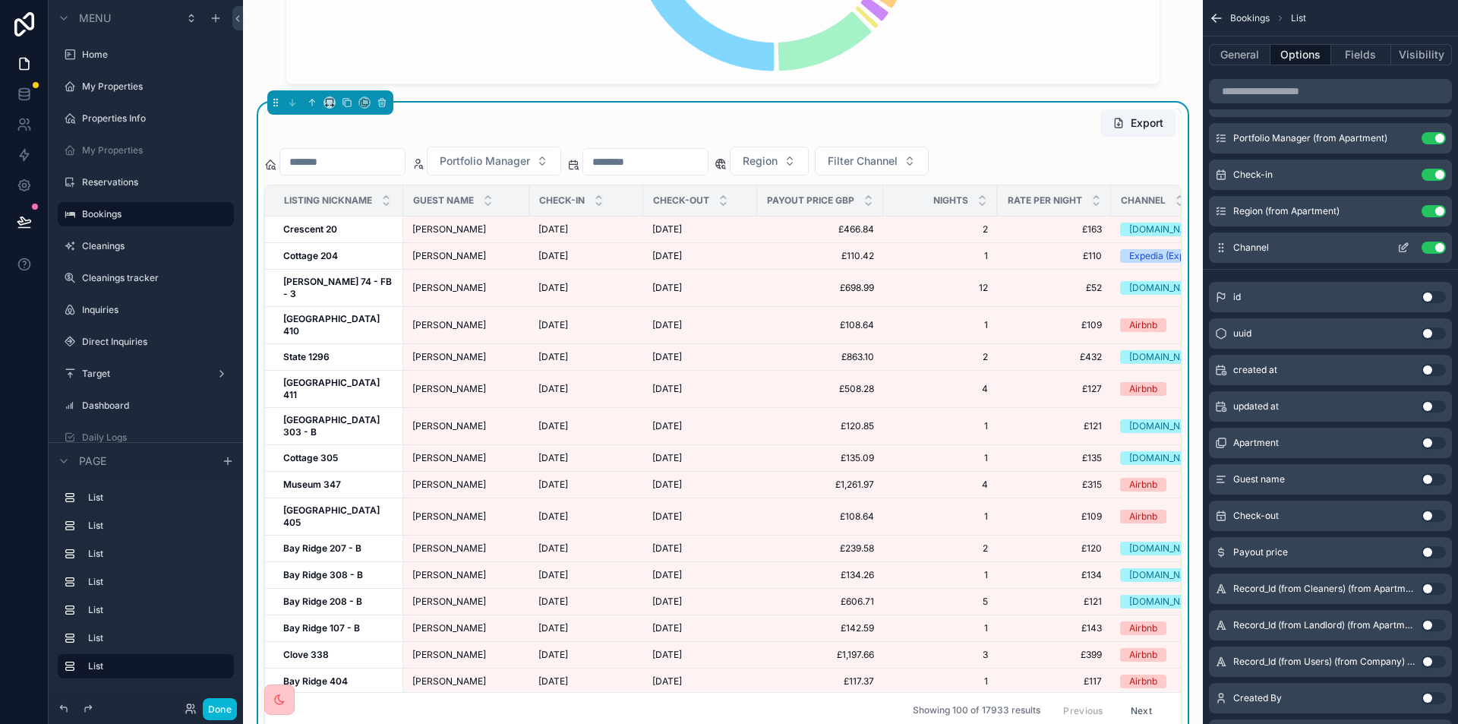
click at [1398, 249] on icon "scrollable content" at bounding box center [1403, 247] width 12 height 12
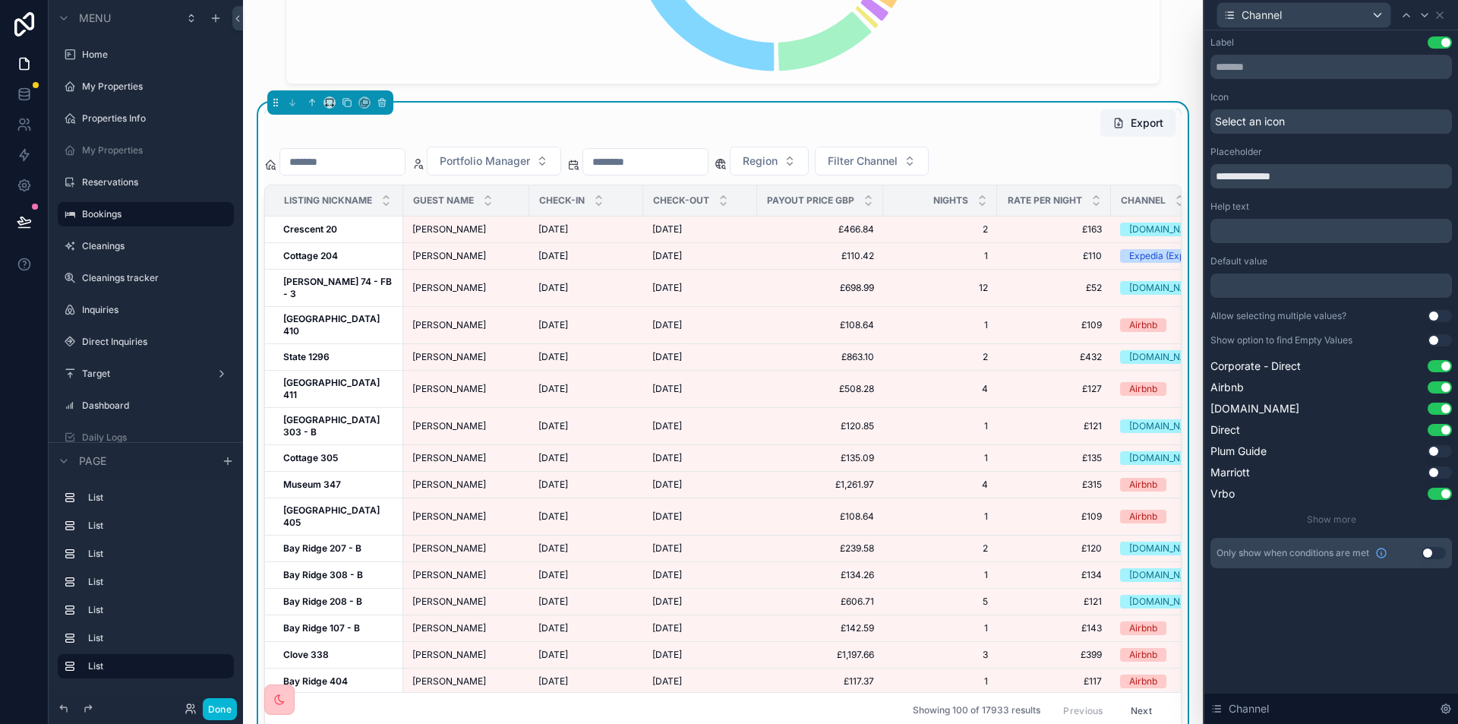
click at [1428, 553] on button "Use setting" at bounding box center [1434, 553] width 24 height 12
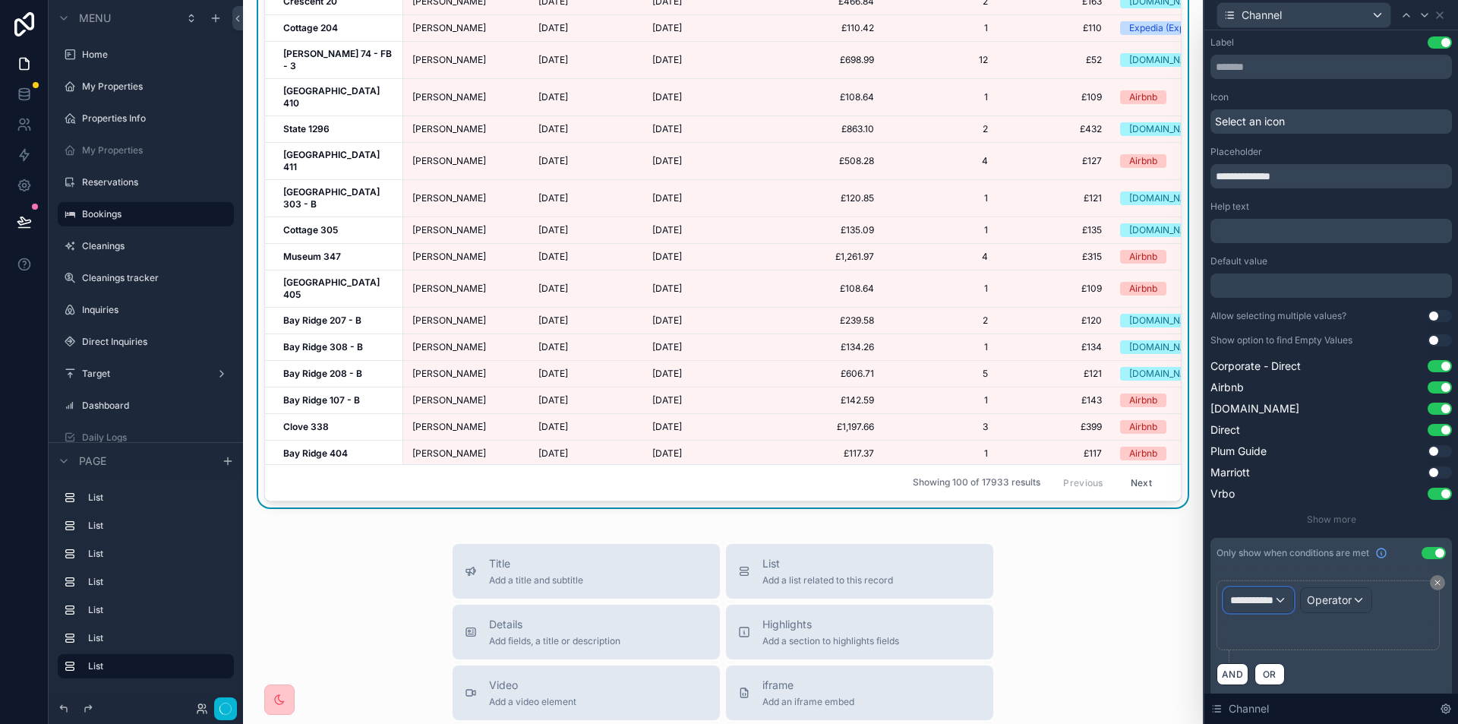
click at [1288, 604] on div "**********" at bounding box center [1258, 600] width 69 height 24
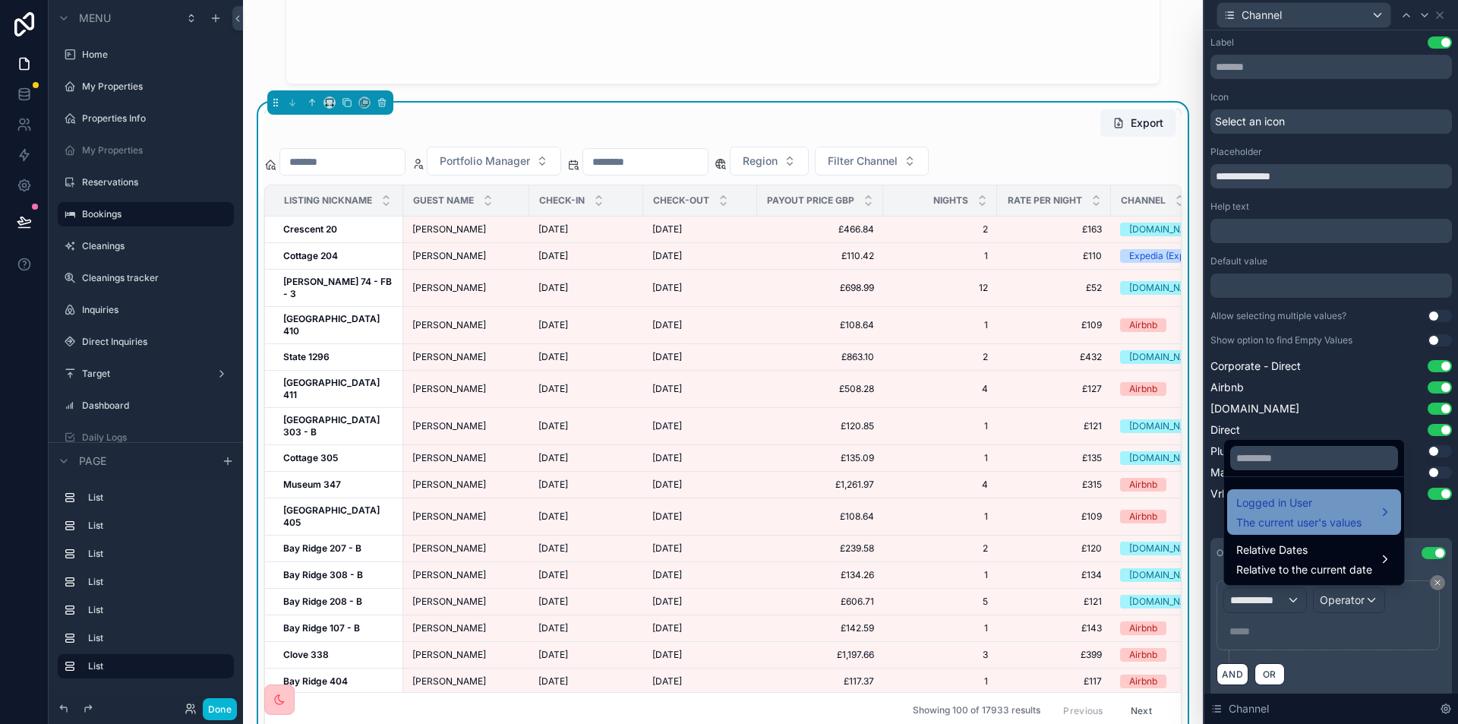
click at [1320, 508] on span "Logged in User" at bounding box center [1298, 503] width 125 height 18
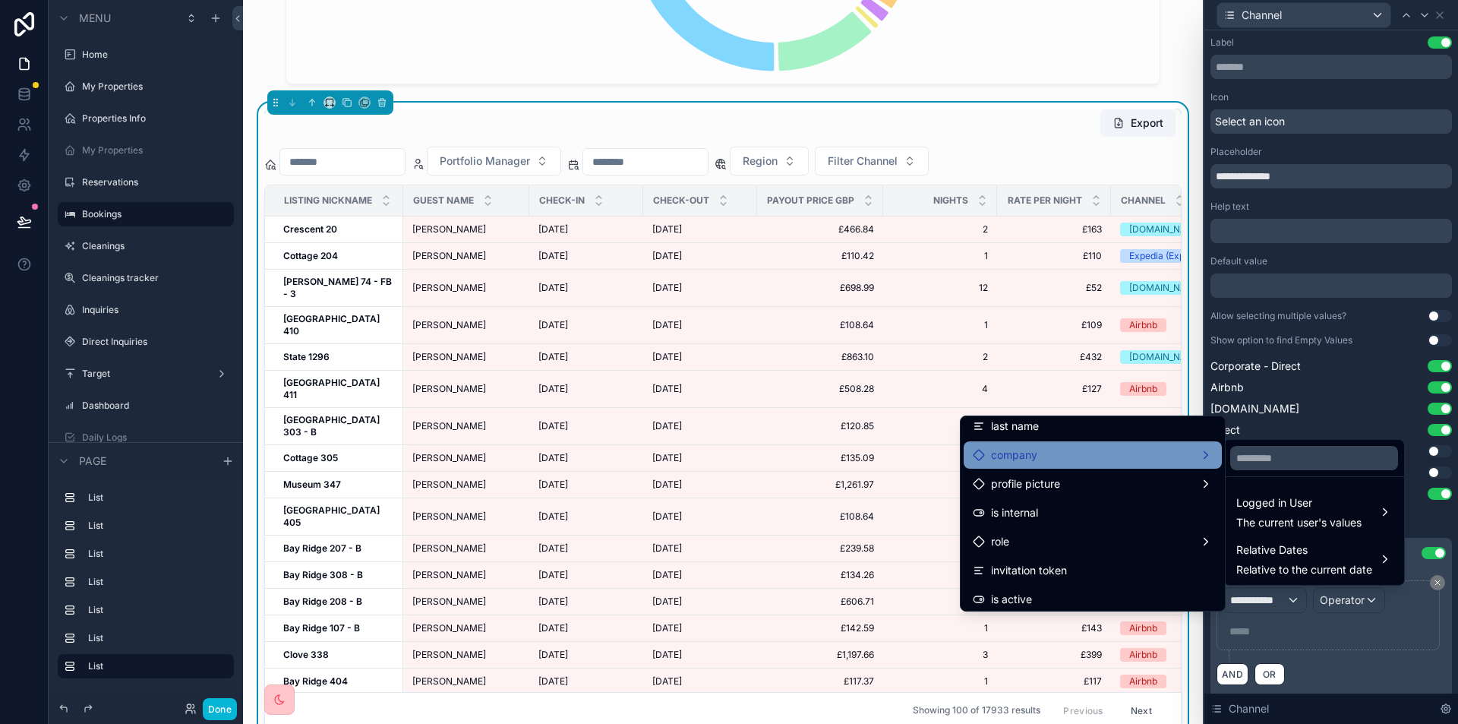
scroll to position [0, 0]
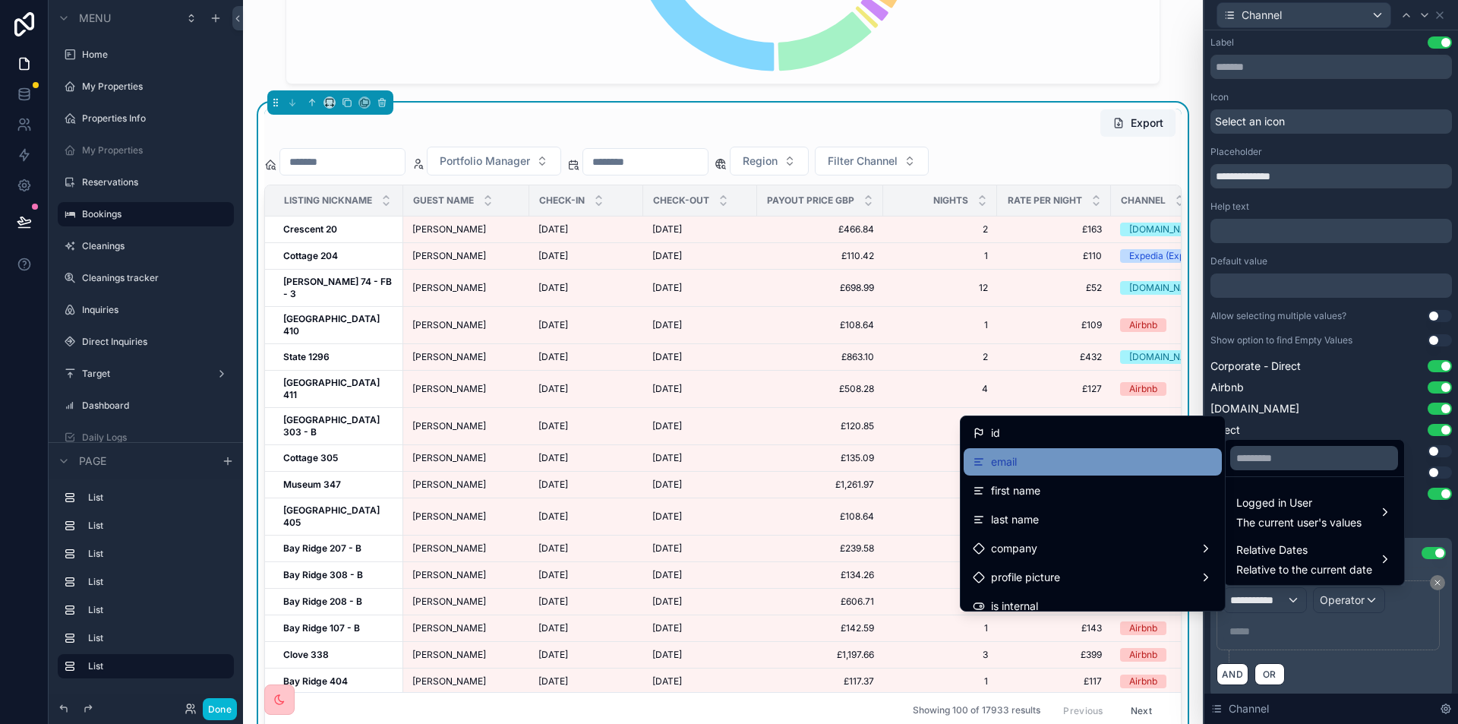
click at [1048, 463] on div "email" at bounding box center [1093, 462] width 240 height 18
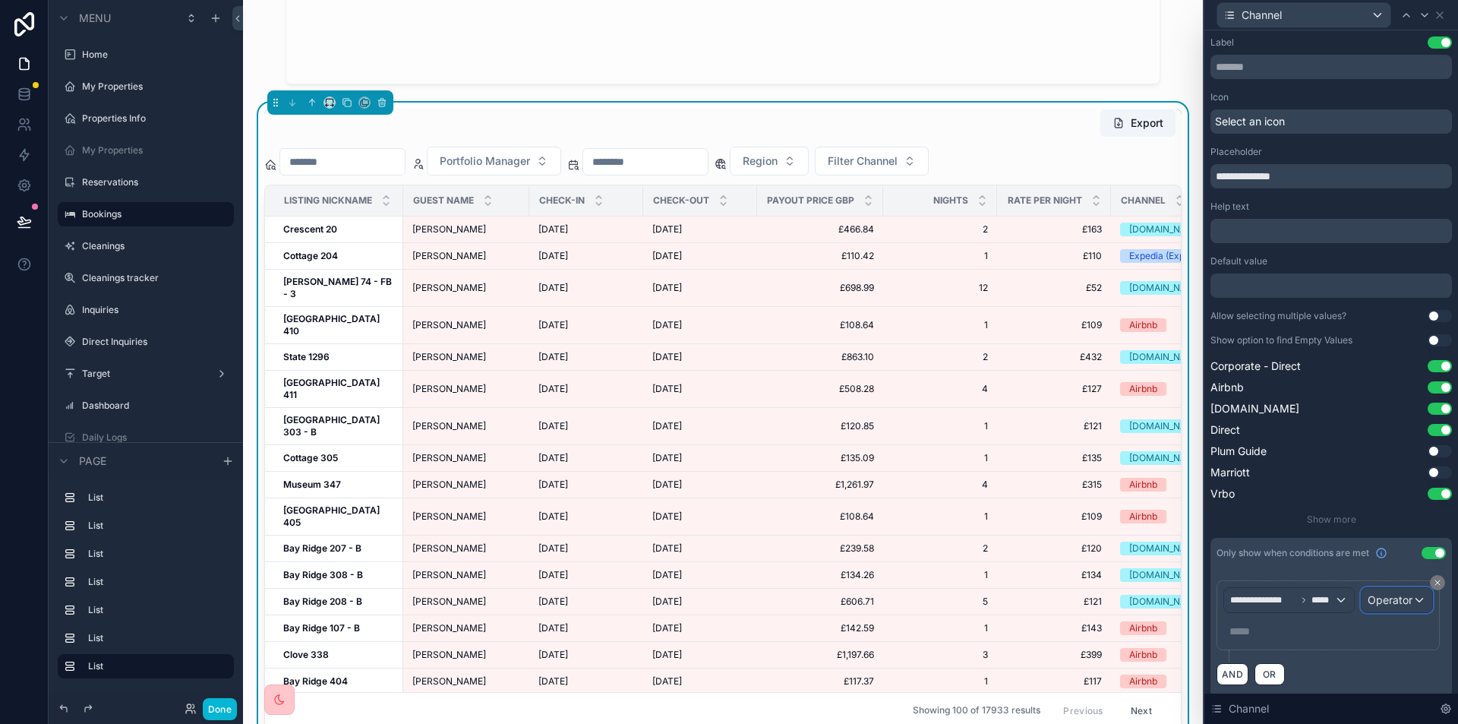
click at [1368, 606] on span "Operator" at bounding box center [1390, 599] width 45 height 13
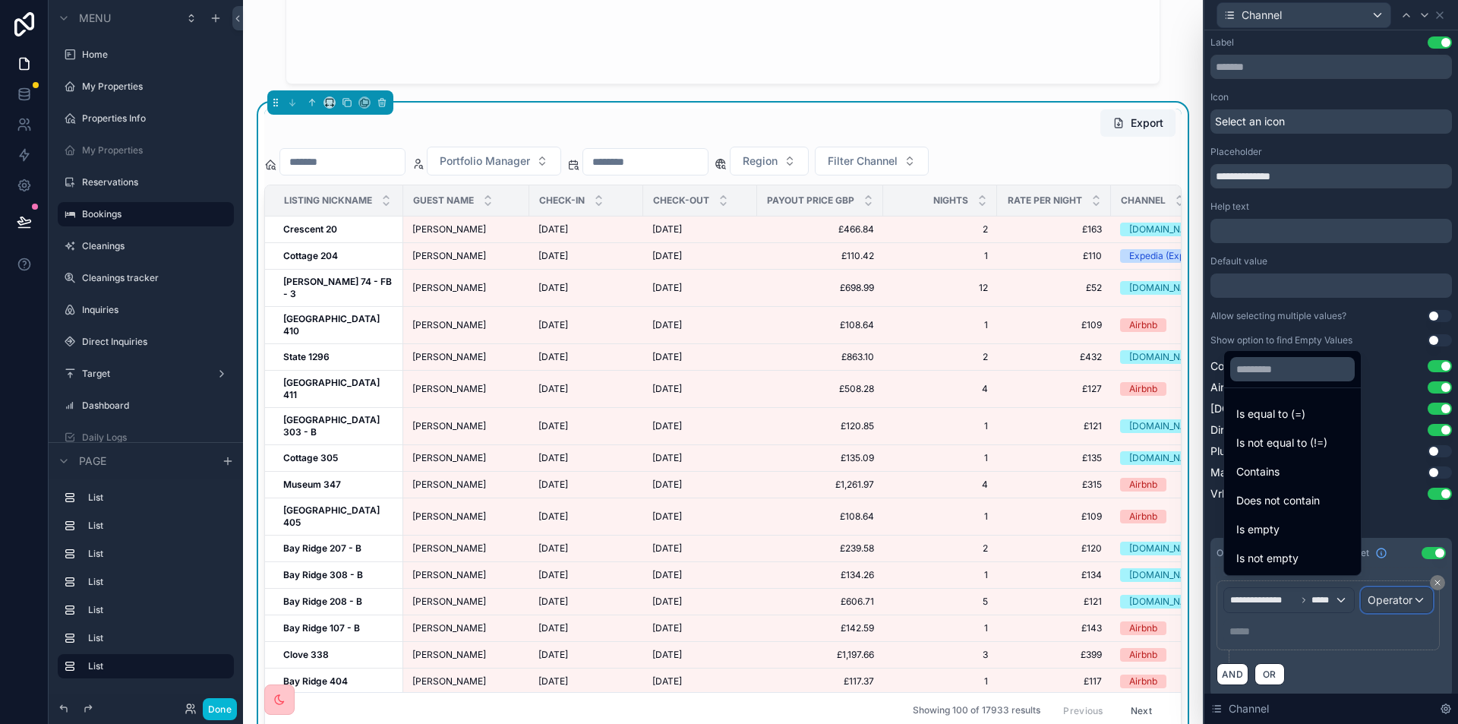
scroll to position [42, 0]
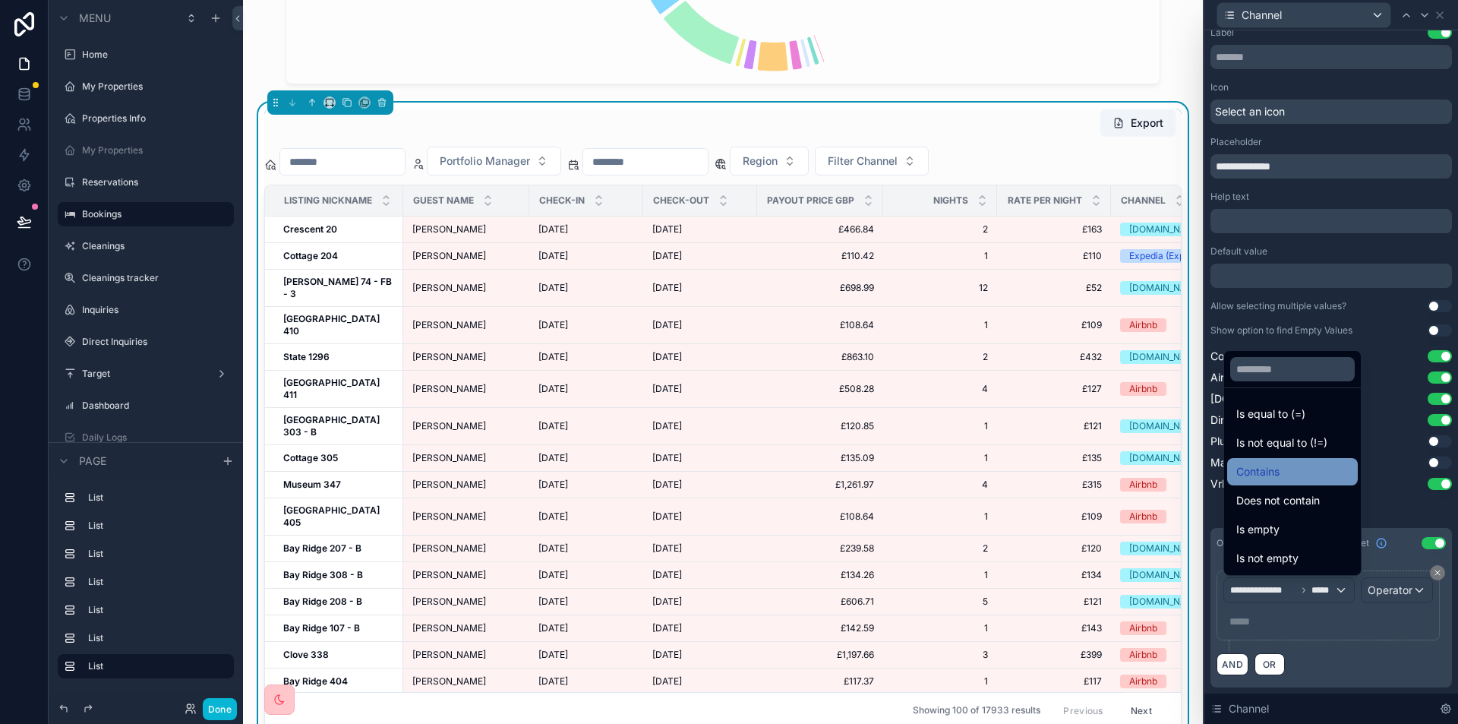
click at [1289, 458] on div "Contains" at bounding box center [1292, 471] width 131 height 27
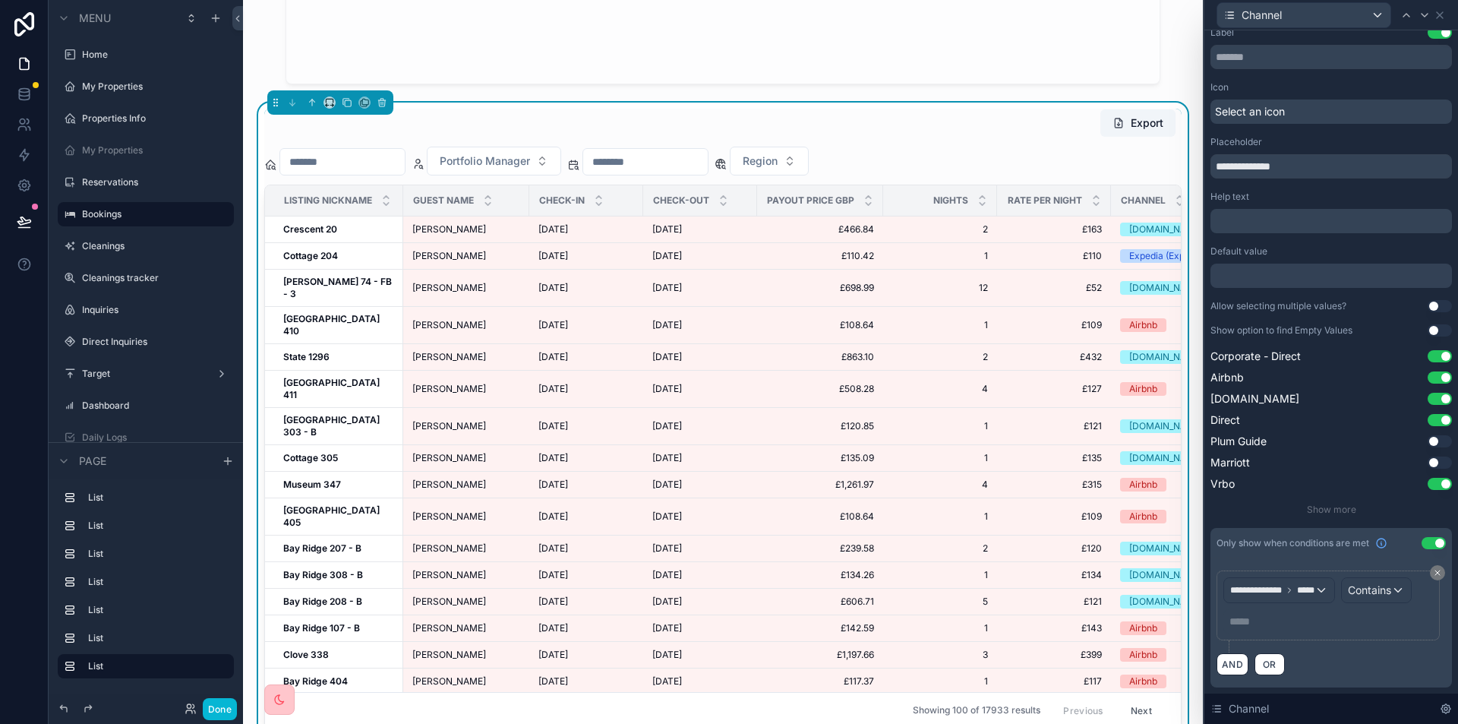
click at [1252, 619] on p "***** ﻿" at bounding box center [1329, 621] width 200 height 15
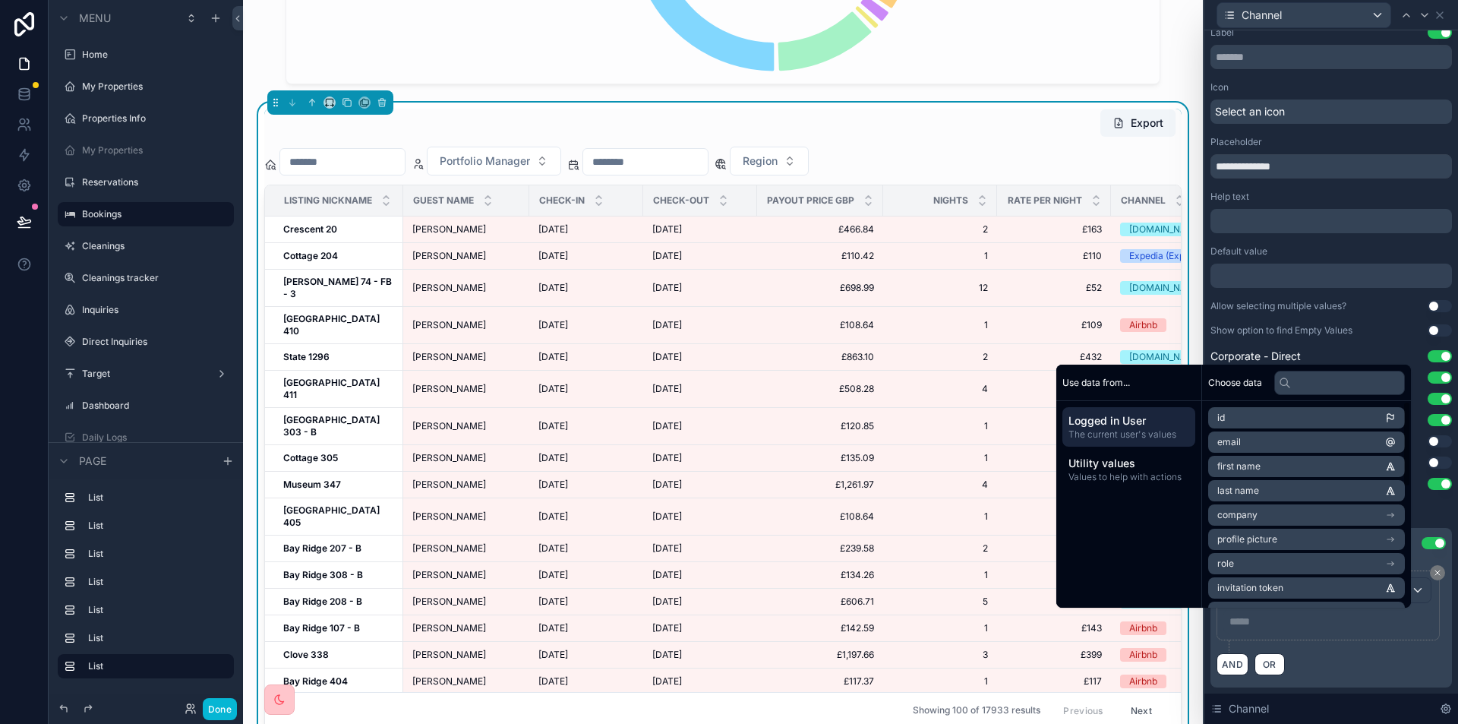
click at [1251, 623] on p "***** ﻿" at bounding box center [1329, 621] width 200 height 15
click at [1144, 472] on span "Values to help with actions" at bounding box center [1128, 477] width 121 height 12
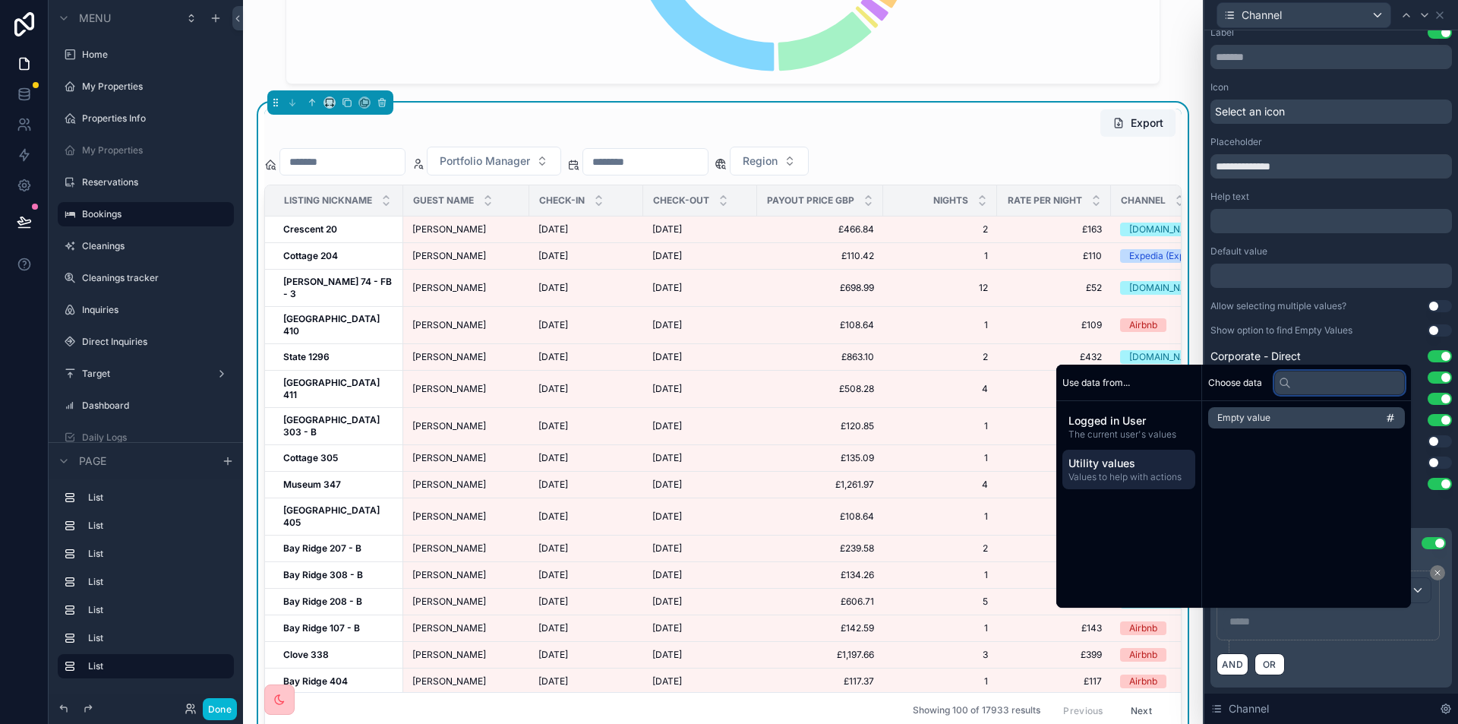
click at [1310, 382] on input "text" at bounding box center [1339, 383] width 131 height 24
click at [1302, 625] on p "***** ﻿" at bounding box center [1329, 621] width 200 height 15
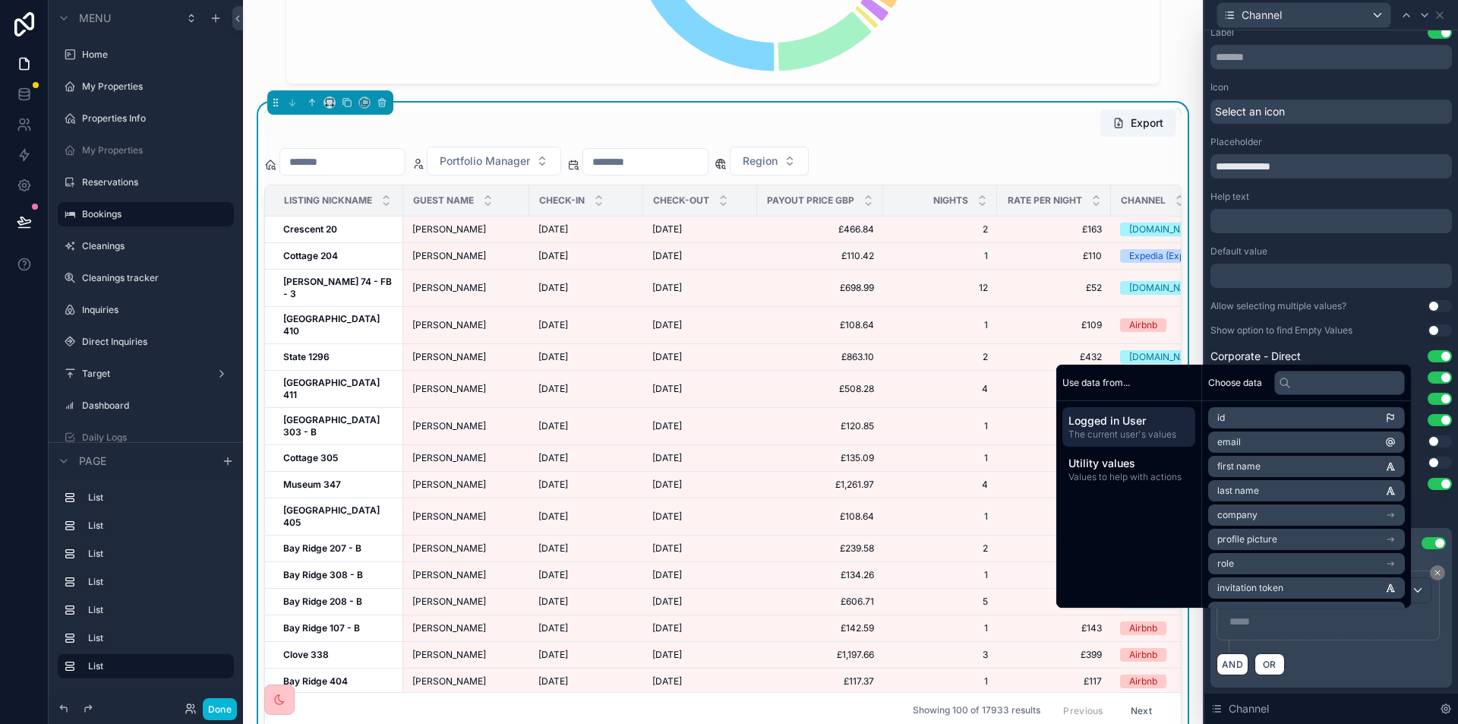
click at [1254, 441] on li "email" at bounding box center [1306, 441] width 197 height 21
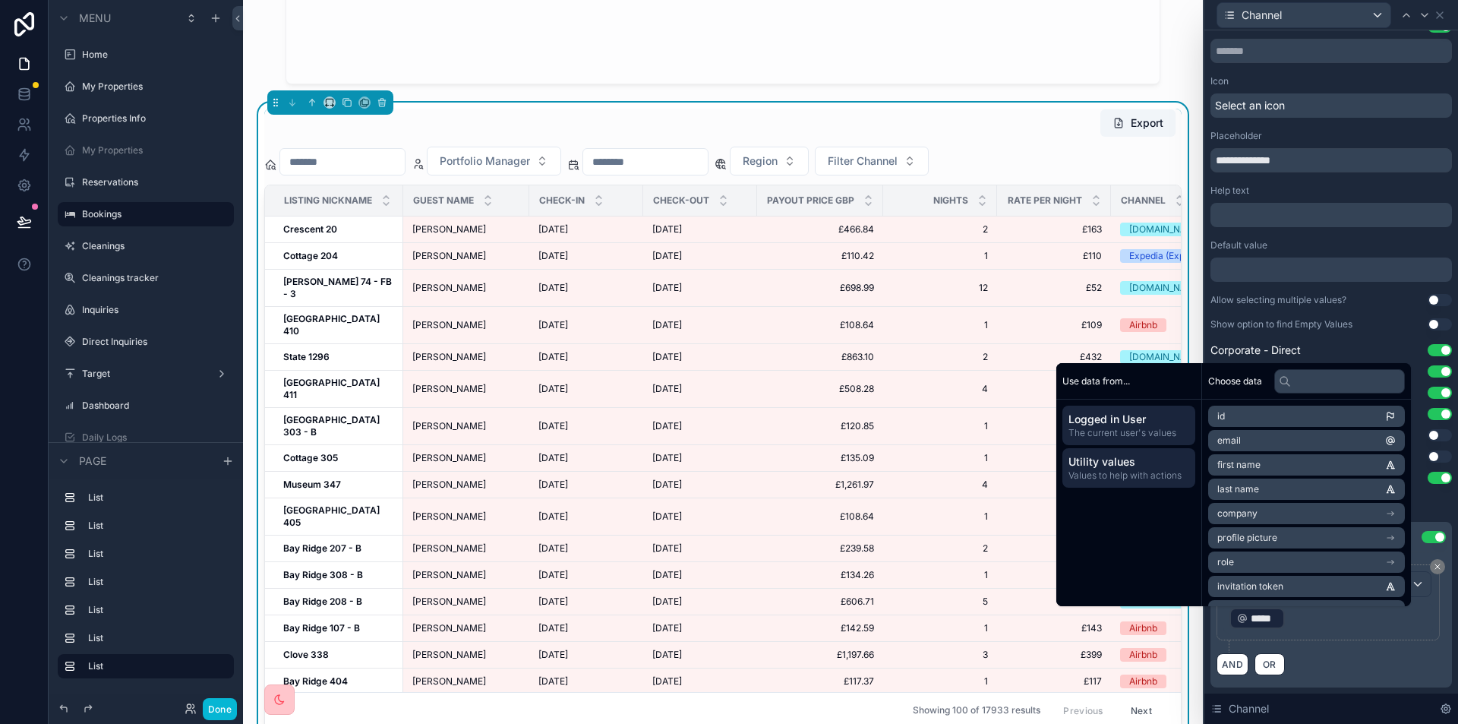
click at [1353, 630] on p "﻿ ***** ﻿ ﻿" at bounding box center [1329, 618] width 200 height 24
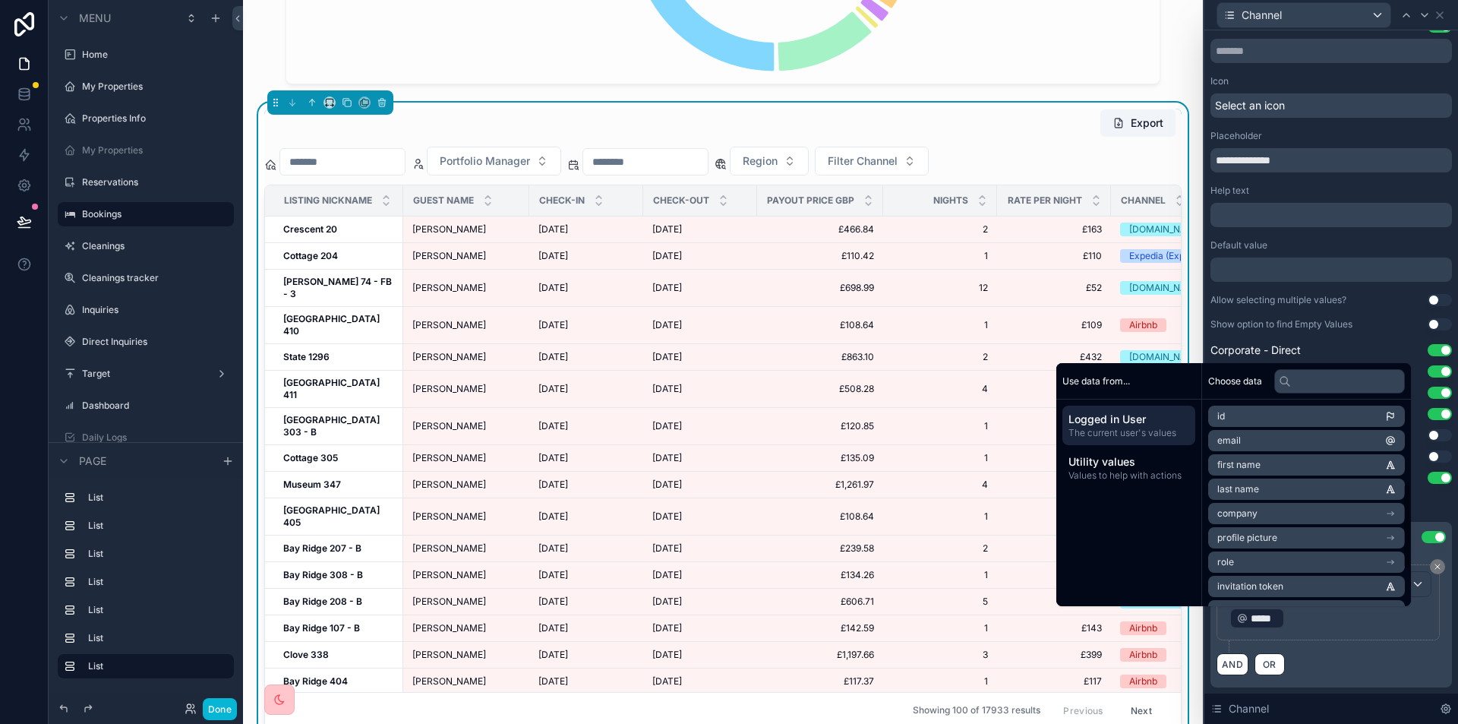
scroll to position [289, 0]
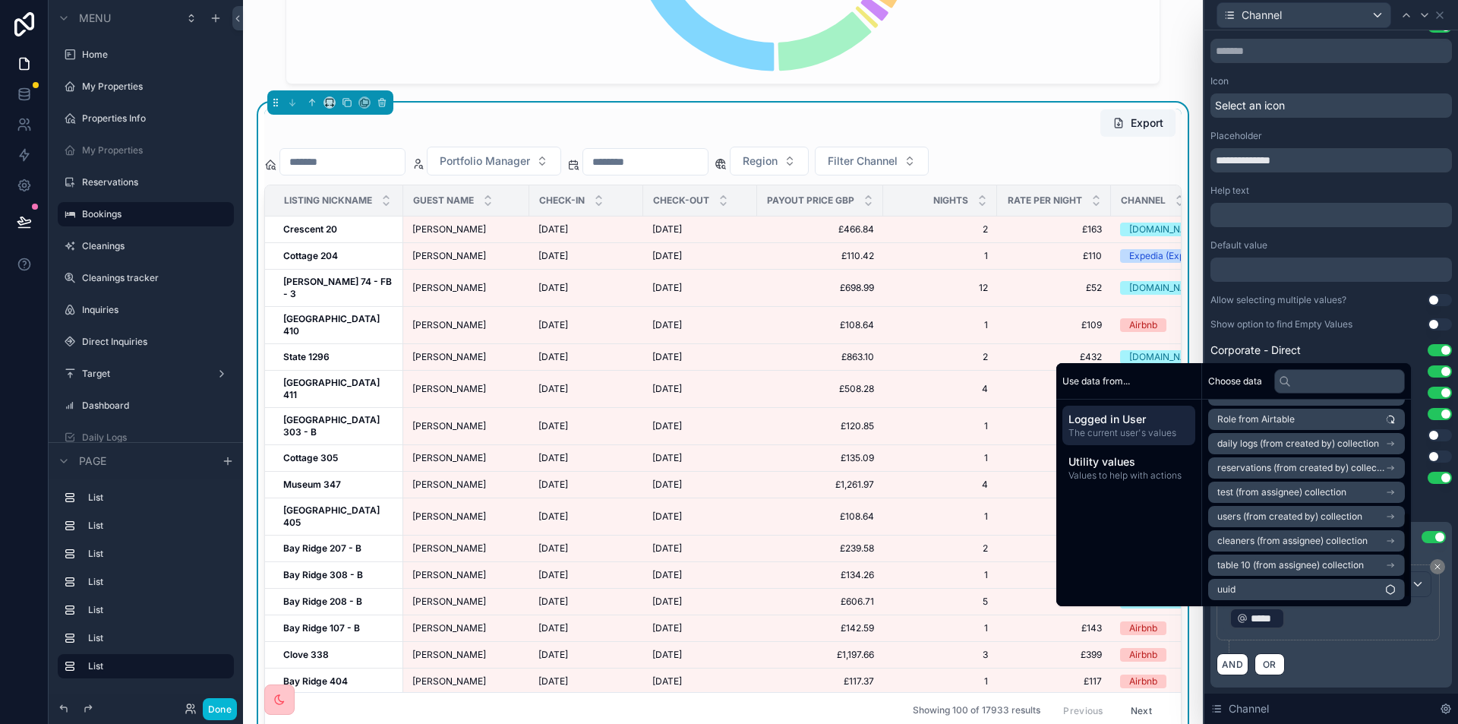
click at [1310, 630] on p "﻿ ***** ﻿ ﻿" at bounding box center [1329, 618] width 200 height 24
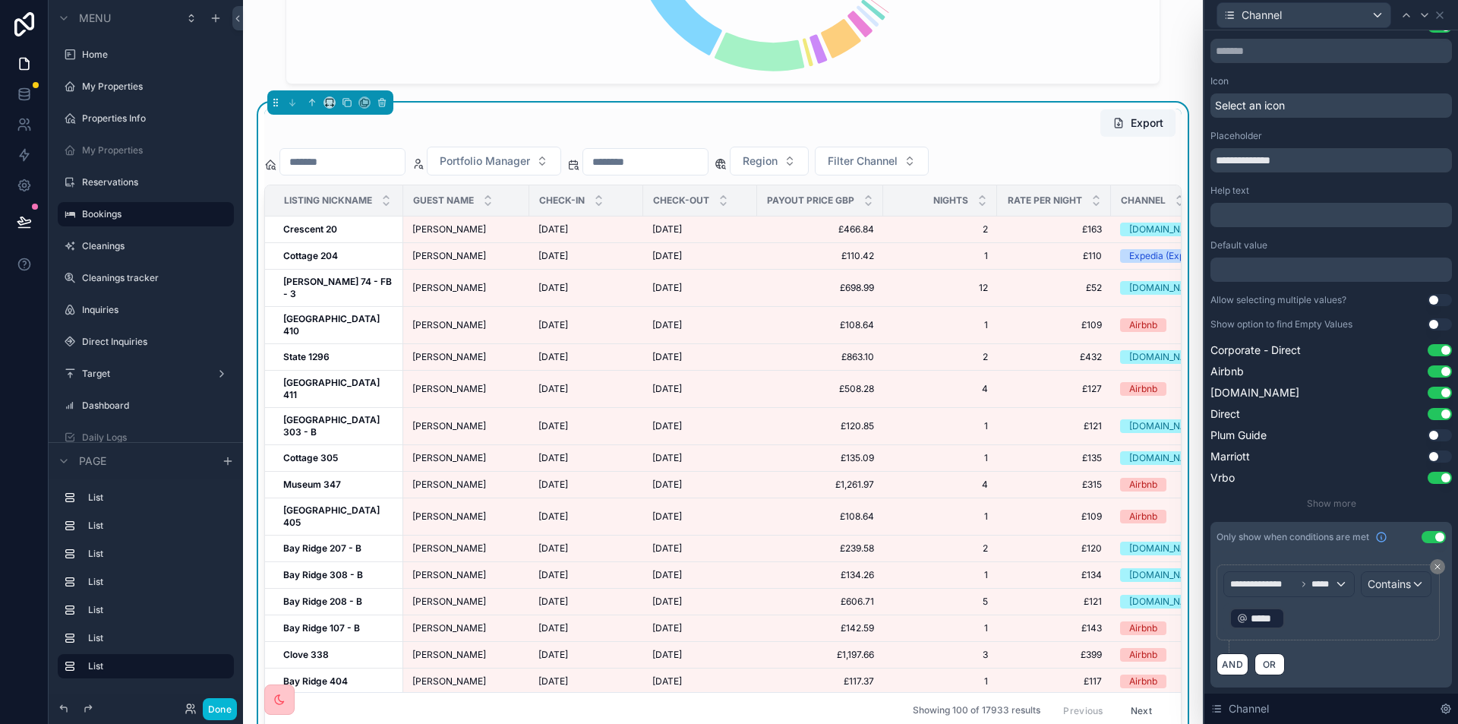
click at [1373, 652] on div "**********" at bounding box center [1331, 608] width 229 height 88
click at [1303, 620] on p "﻿ ***** ﻿ ﻿" at bounding box center [1329, 618] width 200 height 24
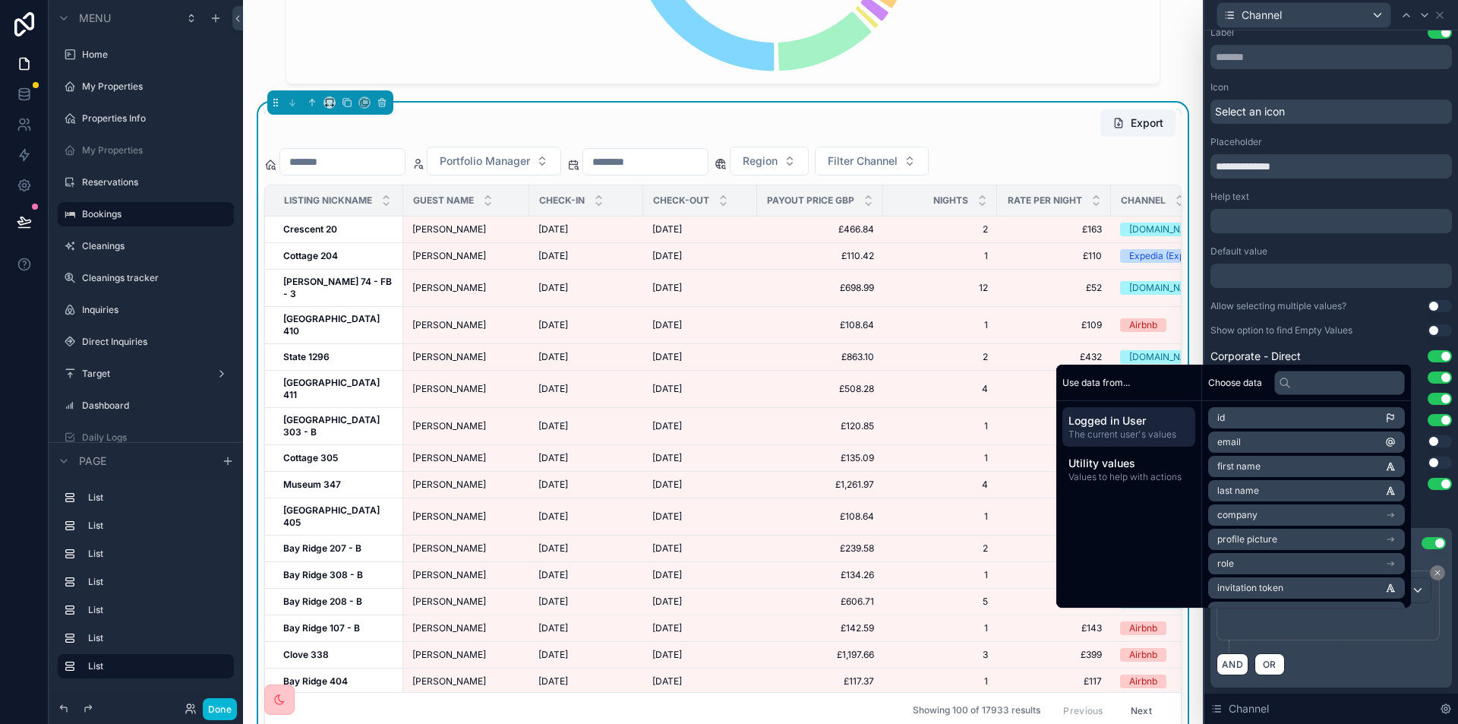
scroll to position [42, 0]
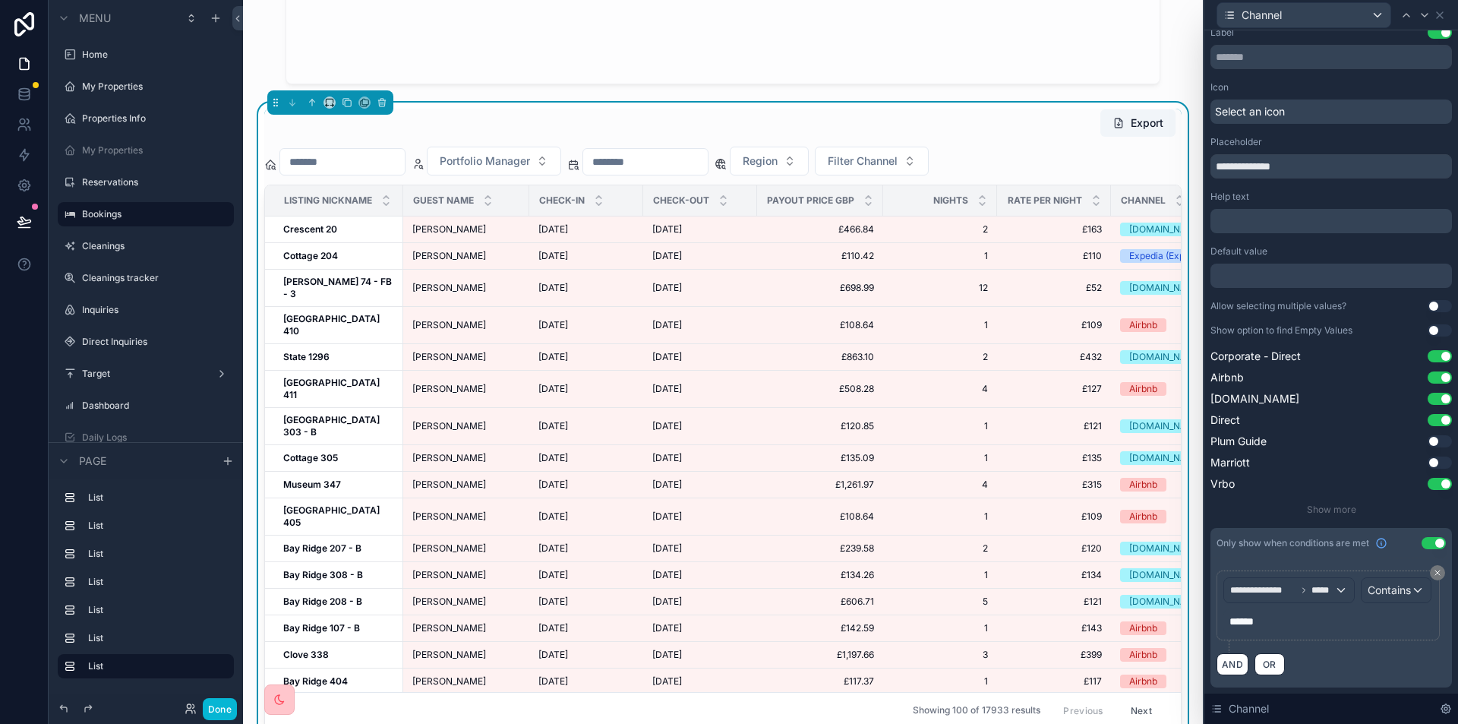
click at [1132, 150] on div "Portfolio Manager Region Filter Channel" at bounding box center [722, 161] width 917 height 29
click at [216, 709] on button "Done" at bounding box center [220, 709] width 34 height 22
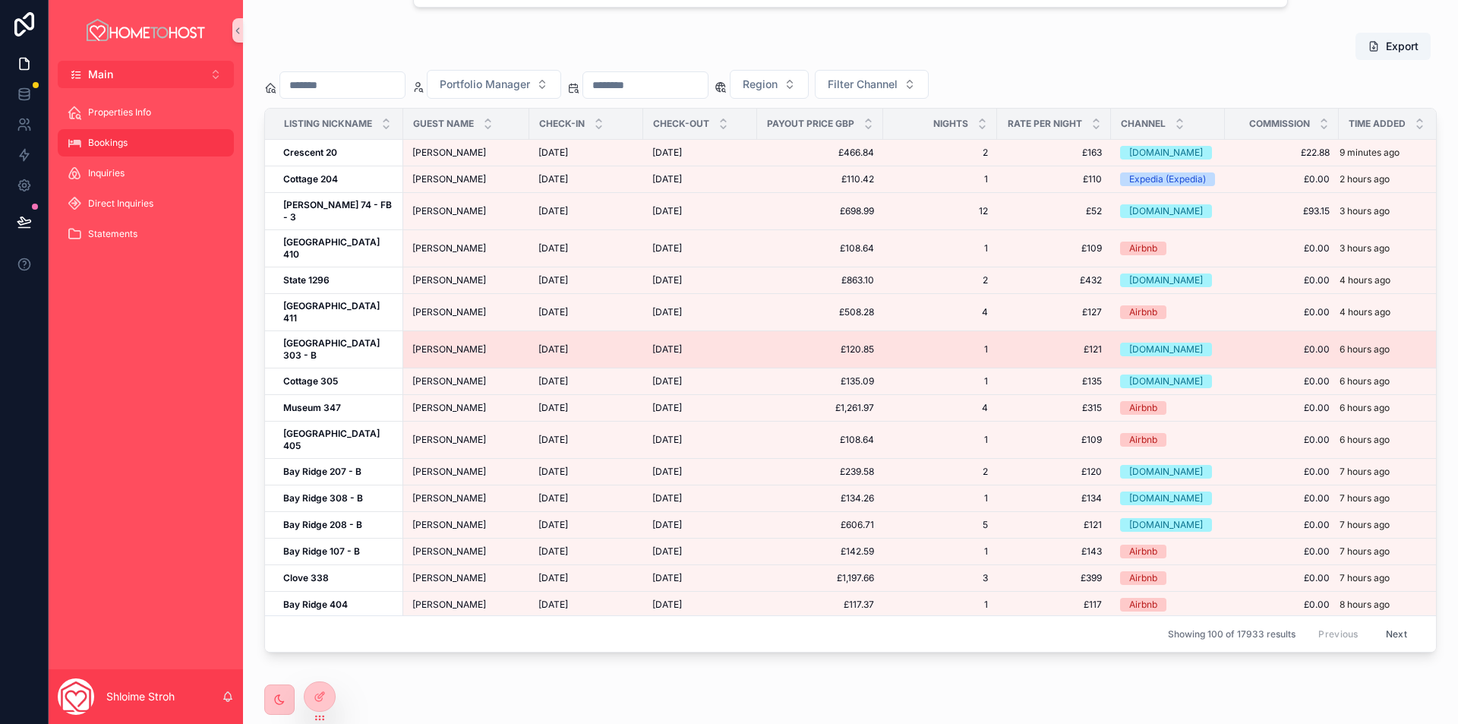
scroll to position [878, 0]
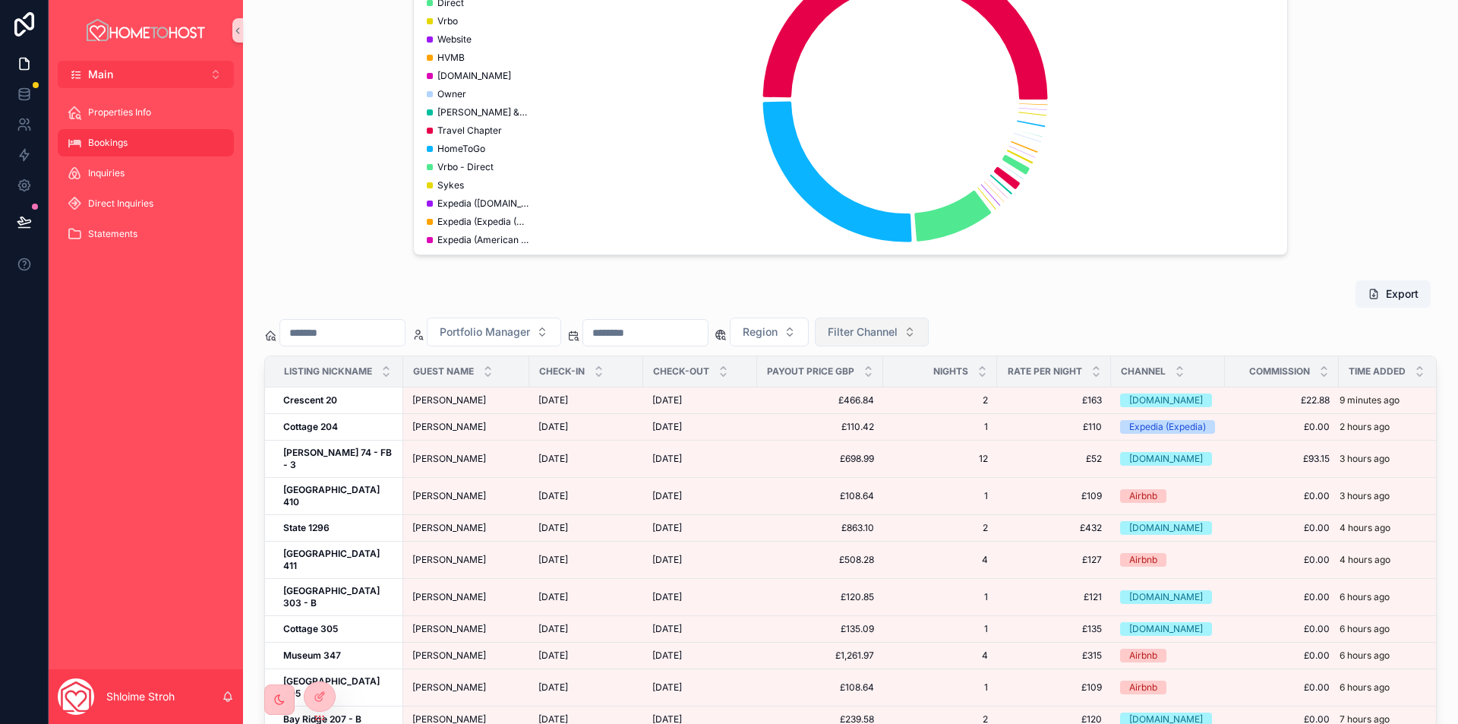
click at [898, 332] on span "Filter Channel" at bounding box center [863, 331] width 70 height 15
type input "**"
click at [926, 426] on div "ICAB" at bounding box center [950, 418] width 182 height 24
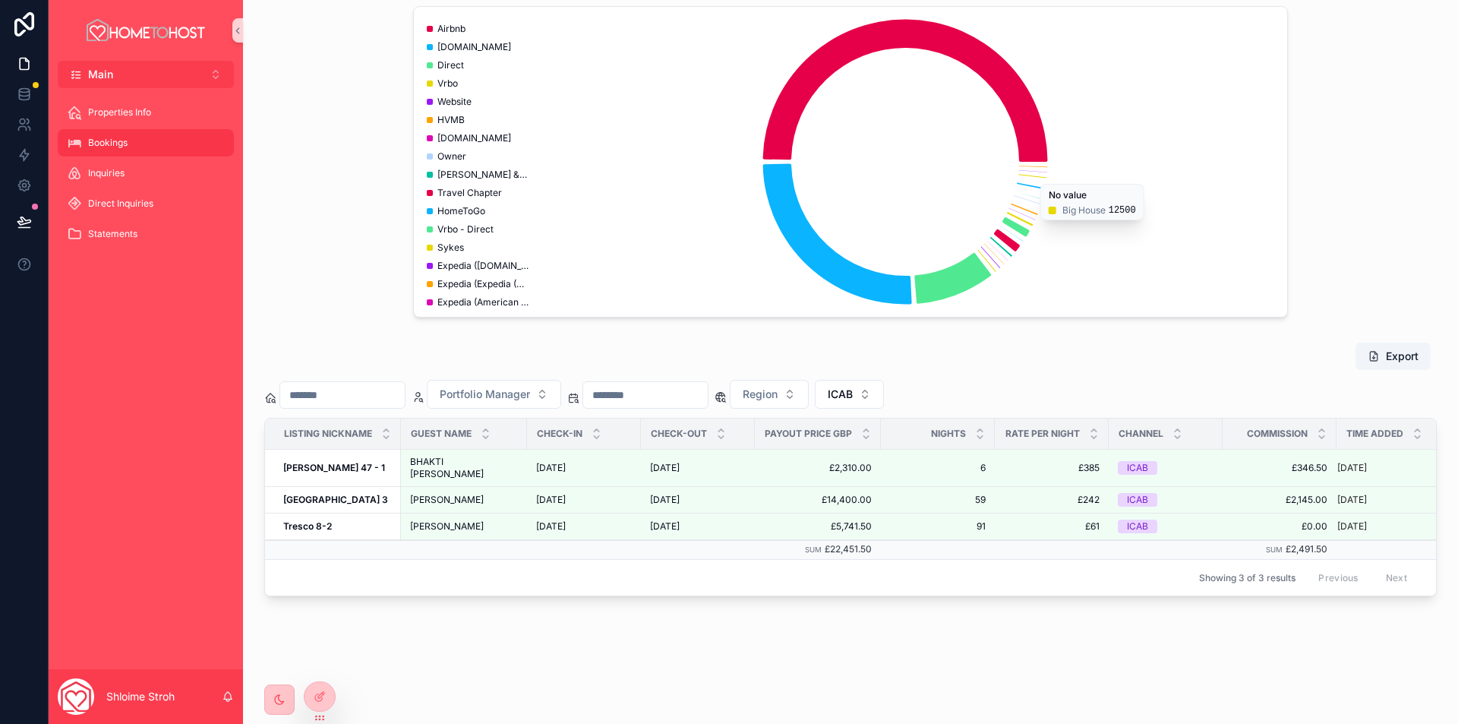
scroll to position [0, 26]
